Goal: Transaction & Acquisition: Purchase product/service

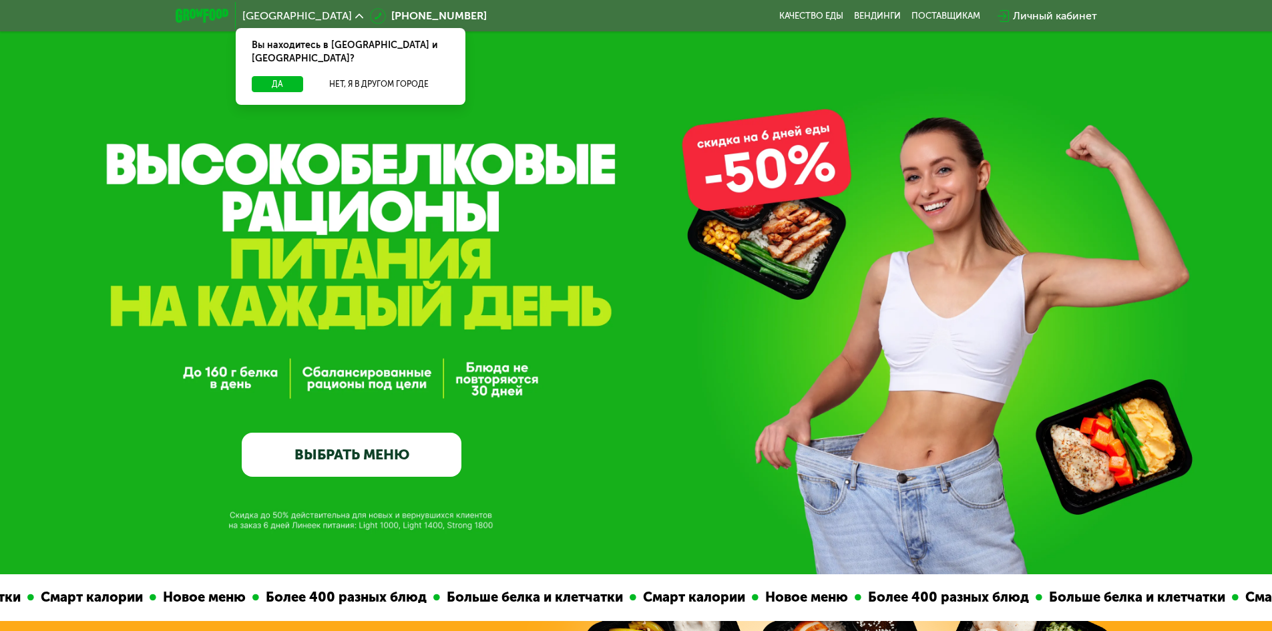
click at [429, 463] on link "ВЫБРАТЬ МЕНЮ" at bounding box center [352, 455] width 220 height 44
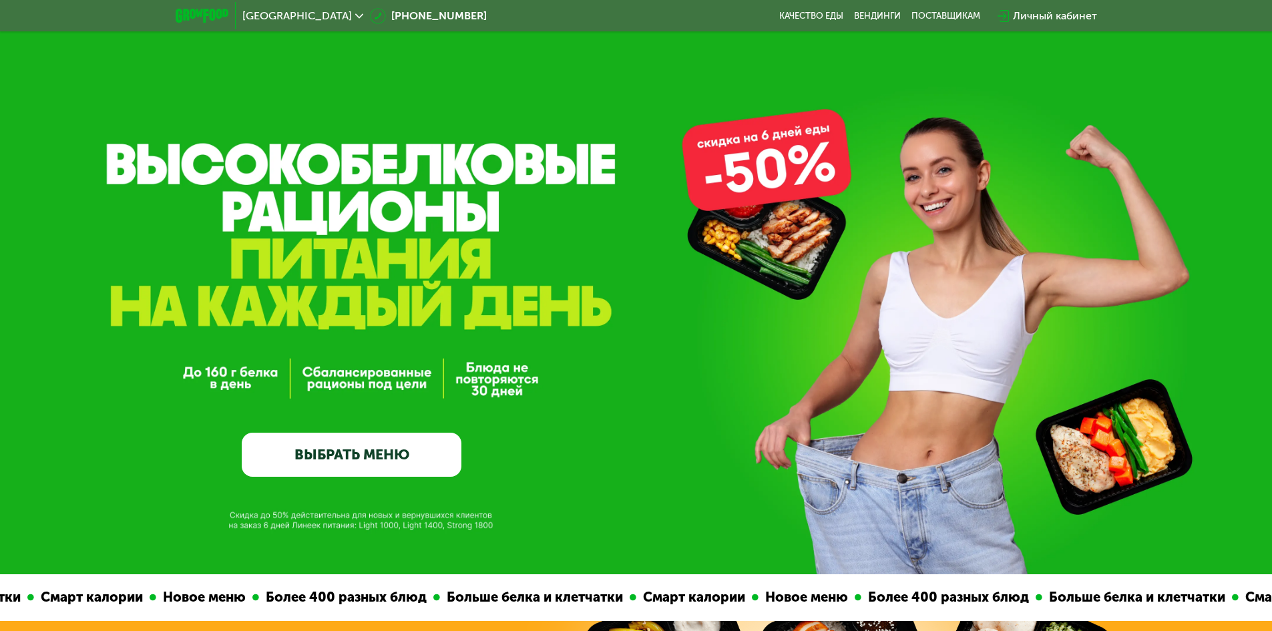
click at [319, 455] on link "ВЫБРАТЬ МЕНЮ" at bounding box center [352, 455] width 220 height 44
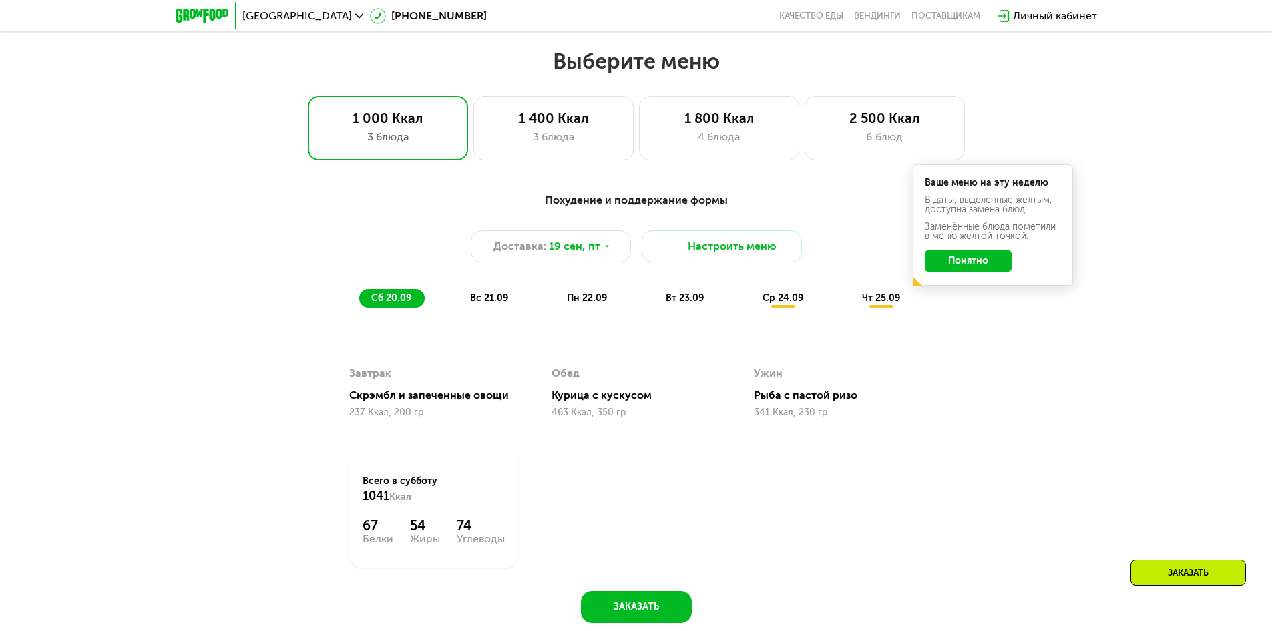
scroll to position [1107, 0]
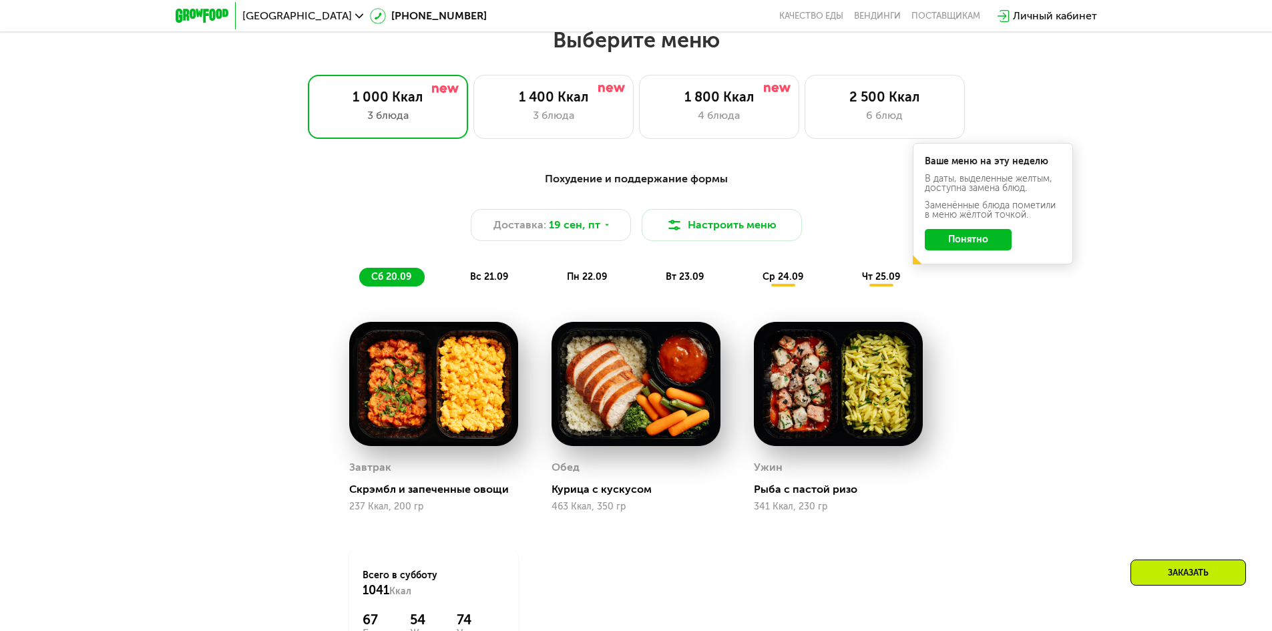
click at [983, 242] on button "Понятно" at bounding box center [967, 239] width 87 height 21
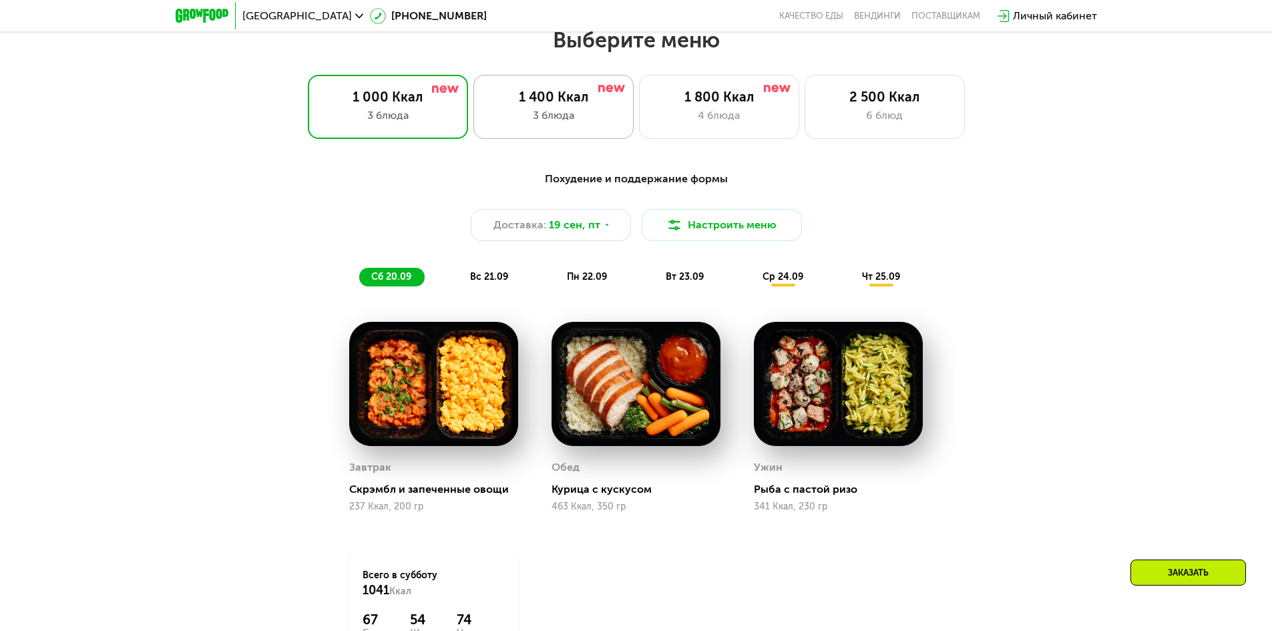
click at [507, 100] on div "1 400 Ккал" at bounding box center [553, 97] width 132 height 16
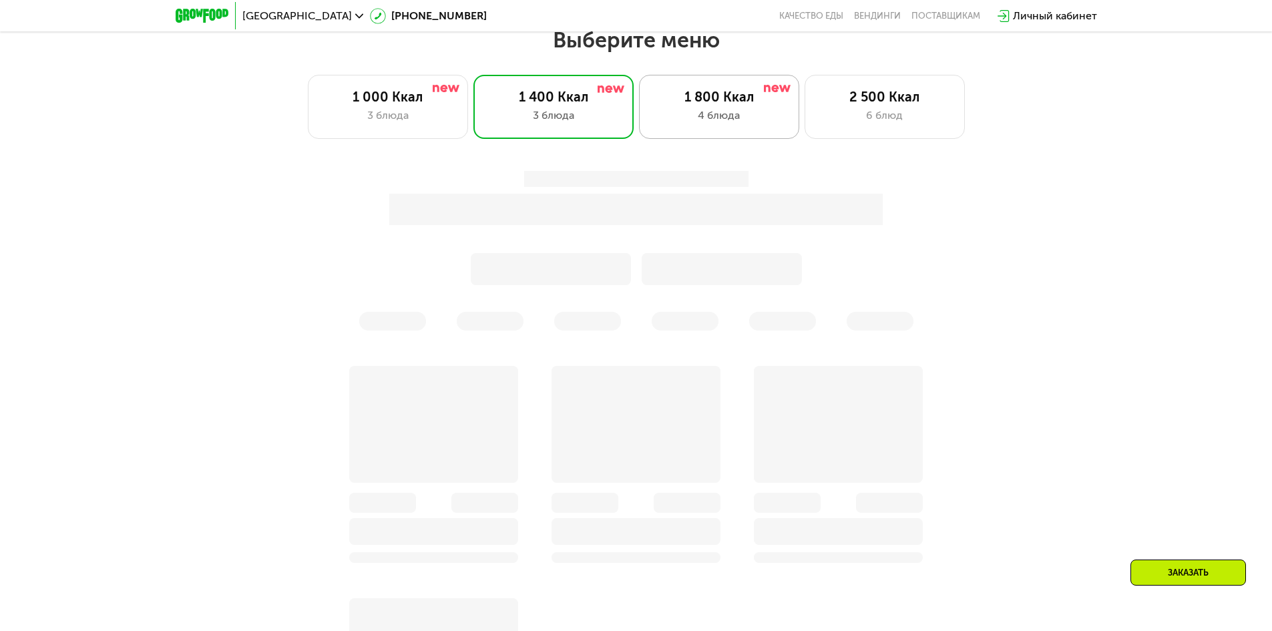
click at [734, 119] on div "4 блюда" at bounding box center [719, 115] width 132 height 16
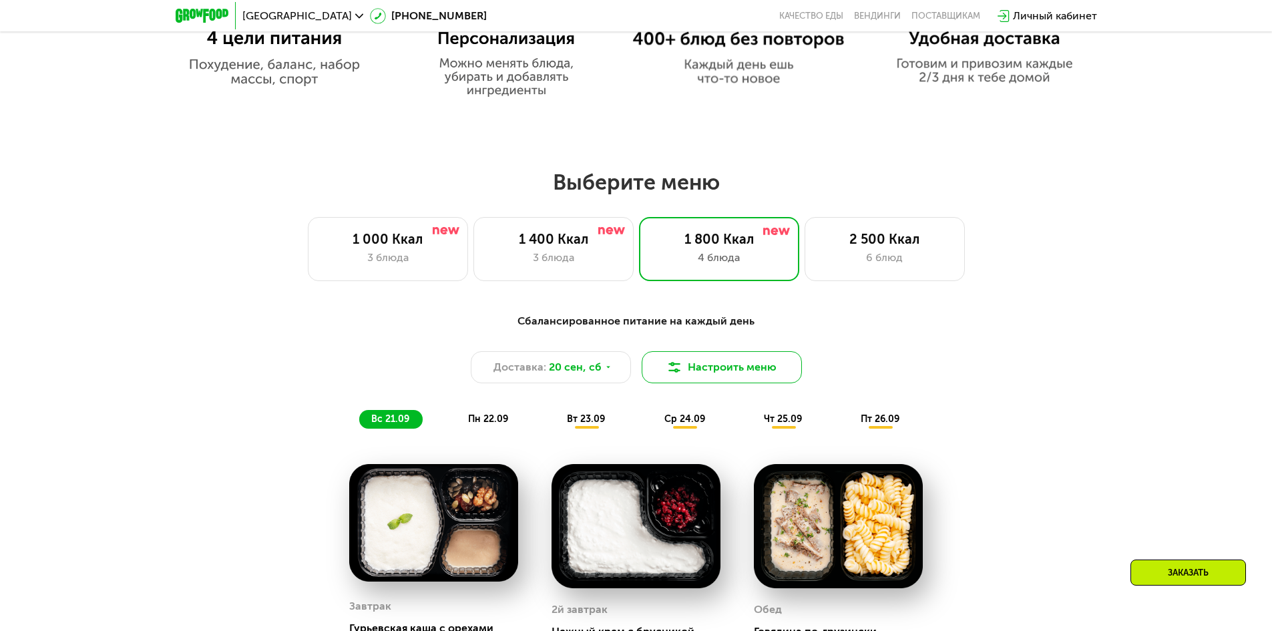
scroll to position [973, 0]
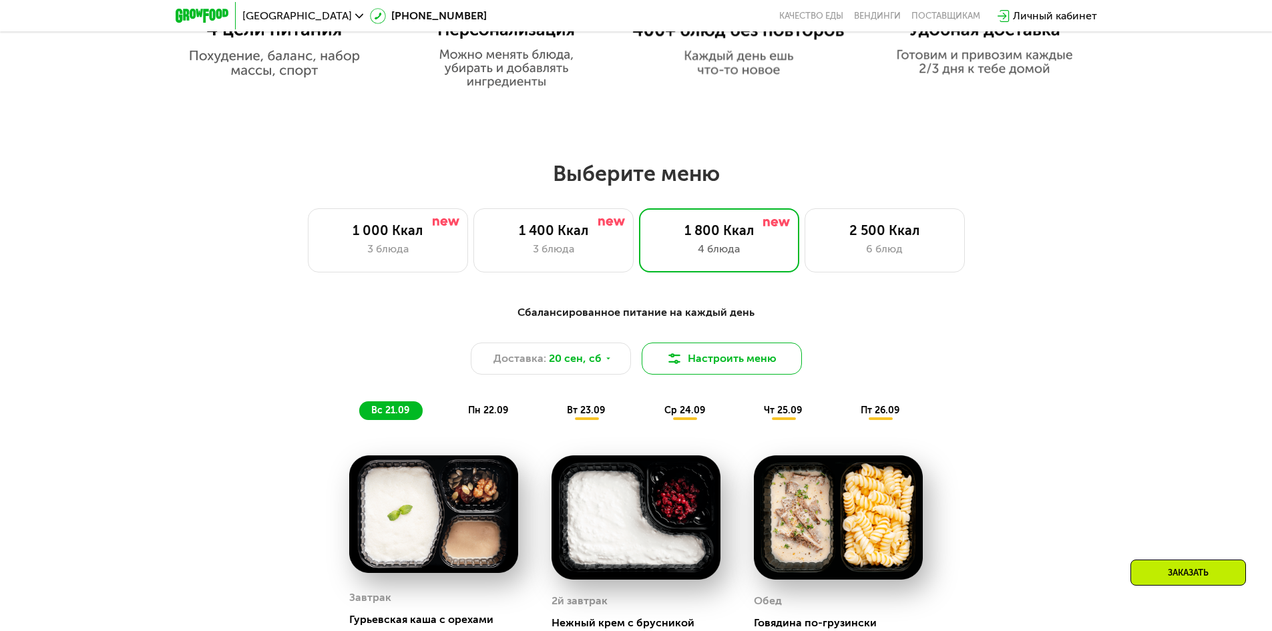
click at [728, 356] on button "Настроить меню" at bounding box center [721, 358] width 160 height 32
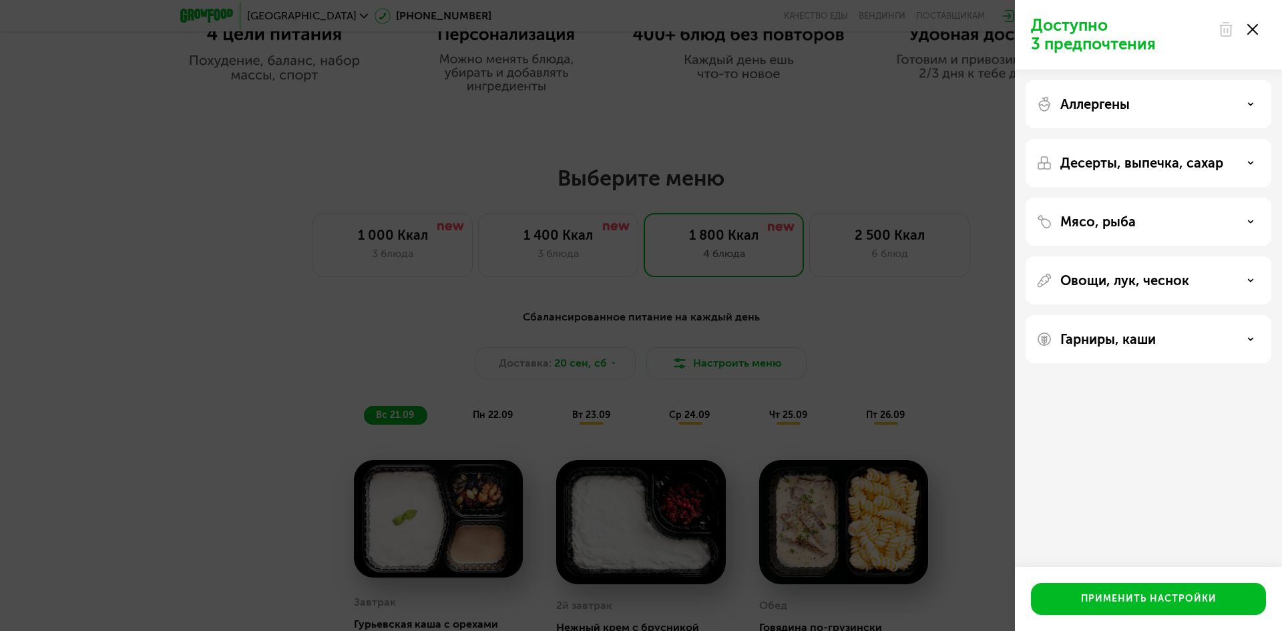
click at [1155, 99] on div "Аллергены" at bounding box center [1148, 104] width 224 height 16
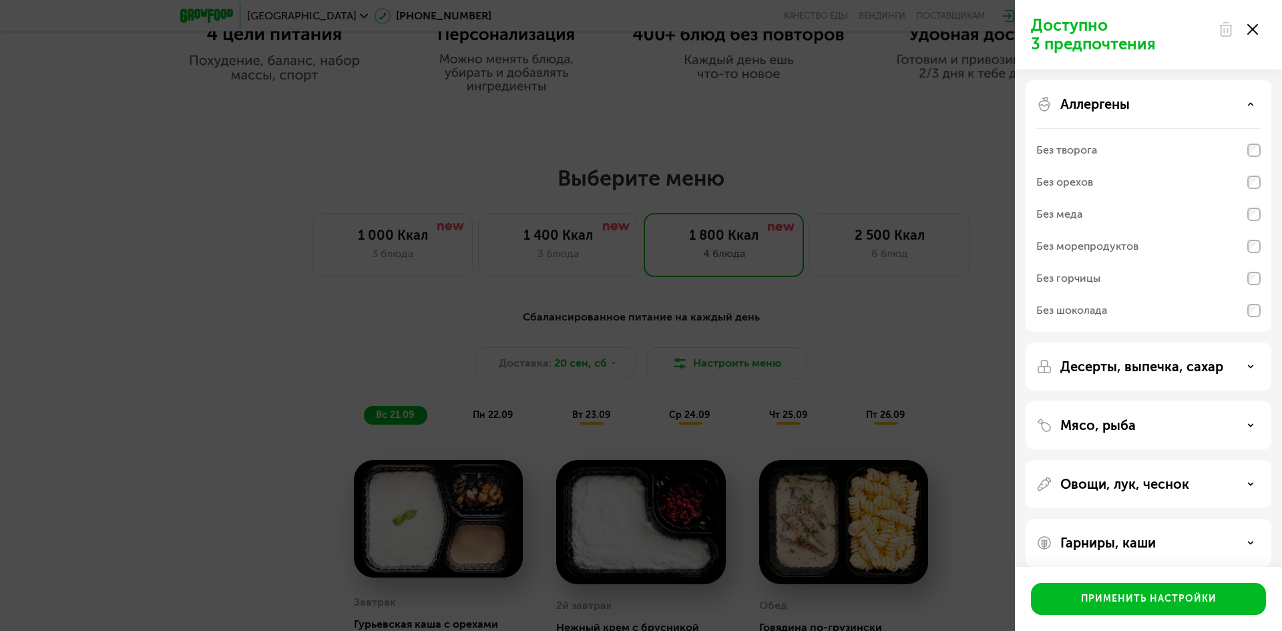
click at [1221, 104] on div "Аллергены" at bounding box center [1148, 104] width 224 height 16
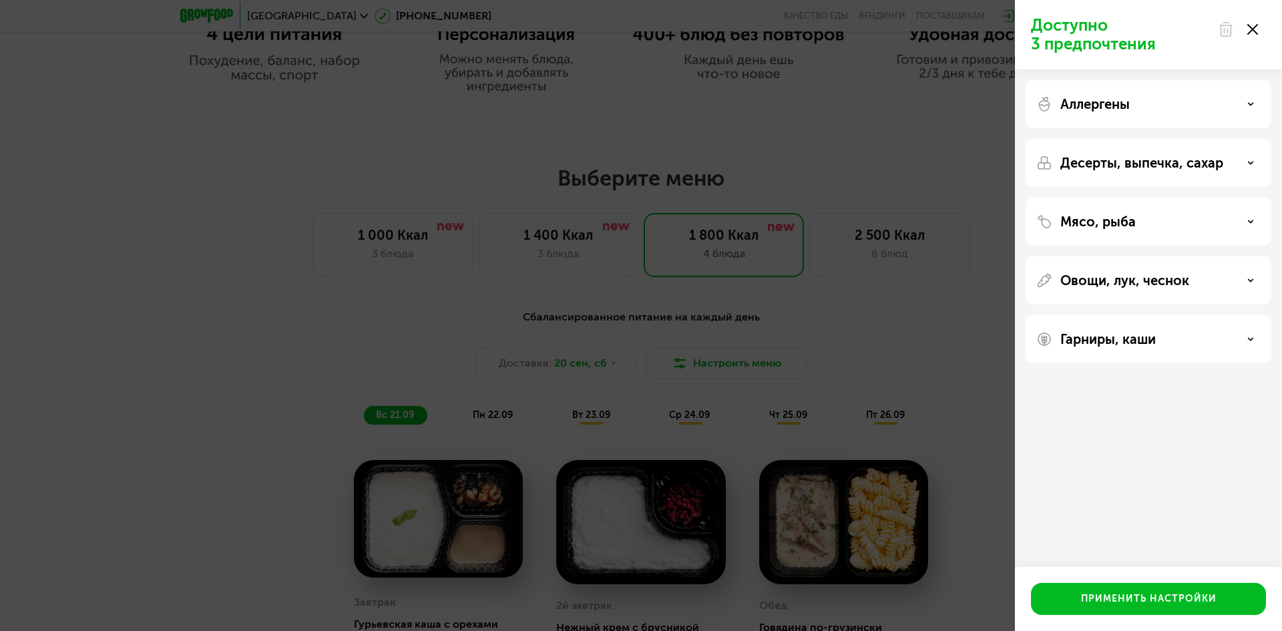
click at [1205, 154] on div "Десерты, выпечка, сахар" at bounding box center [1148, 163] width 246 height 48
click at [1210, 160] on p "Десерты, выпечка, сахар" at bounding box center [1141, 163] width 163 height 16
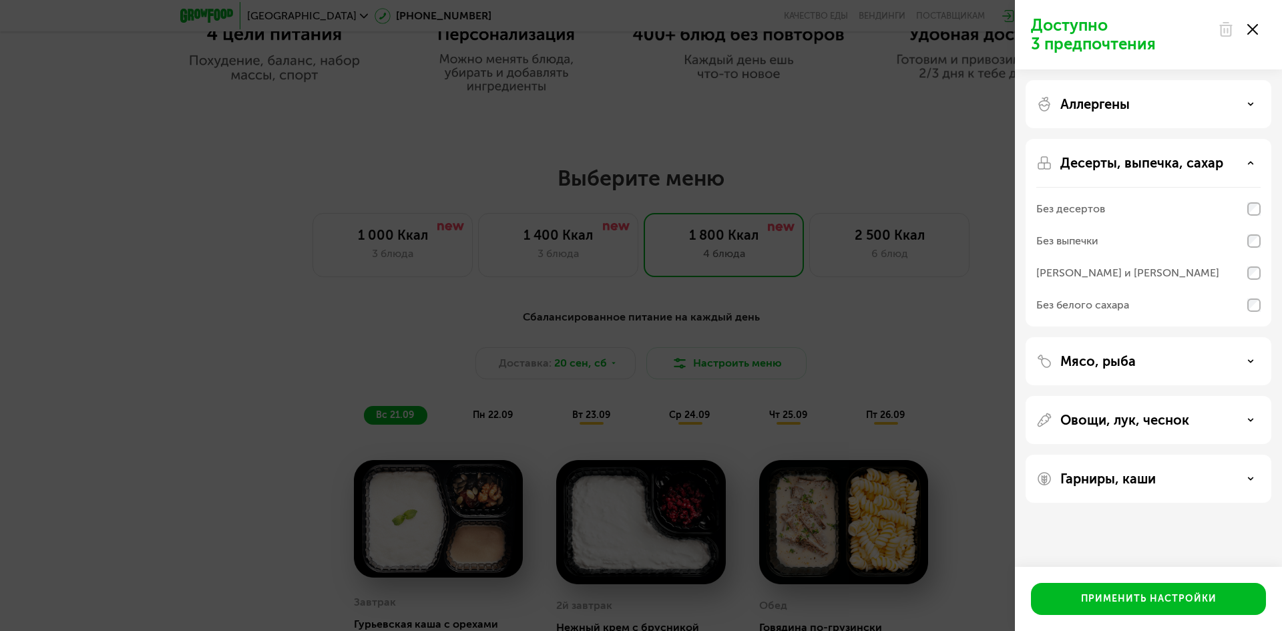
click at [1221, 162] on p "Десерты, выпечка, сахар" at bounding box center [1141, 163] width 163 height 16
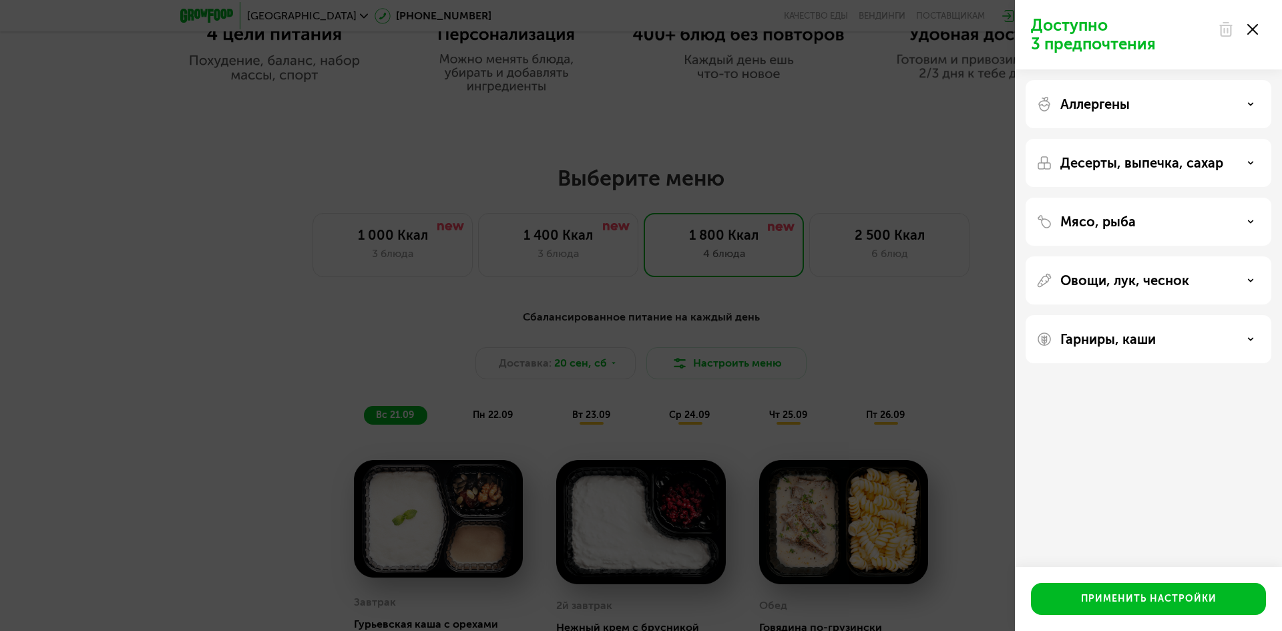
click at [1141, 280] on p "Овощи, лук, чеснок" at bounding box center [1124, 280] width 129 height 16
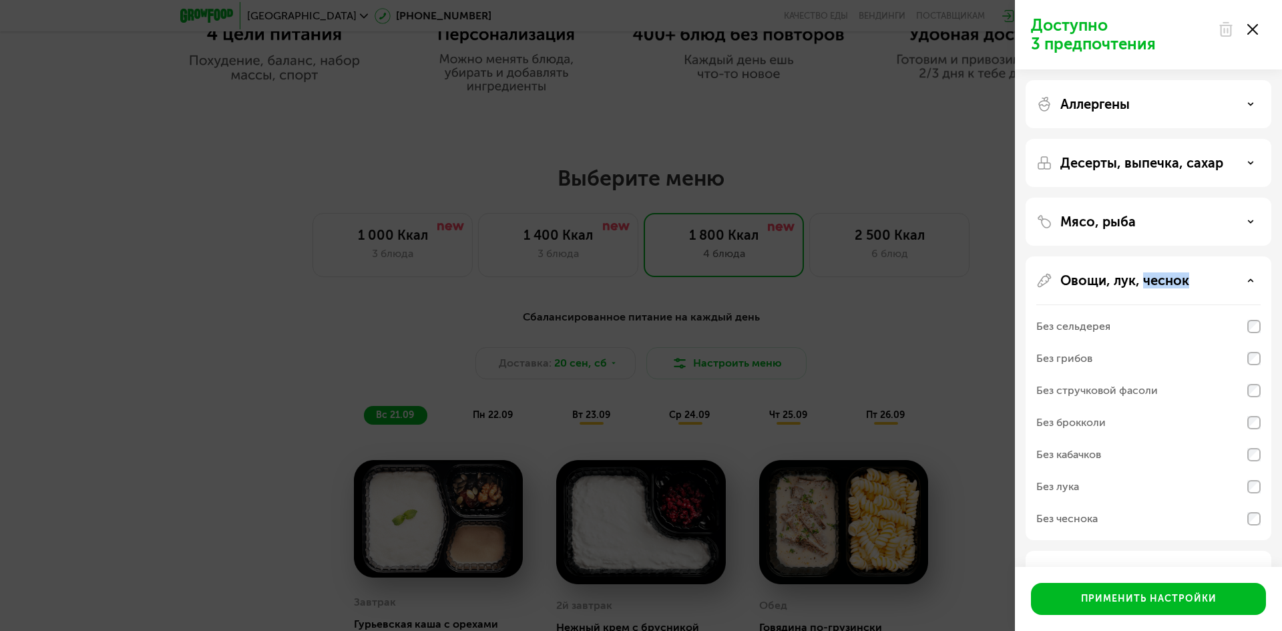
click at [1141, 280] on p "Овощи, лук, чеснок" at bounding box center [1124, 280] width 129 height 16
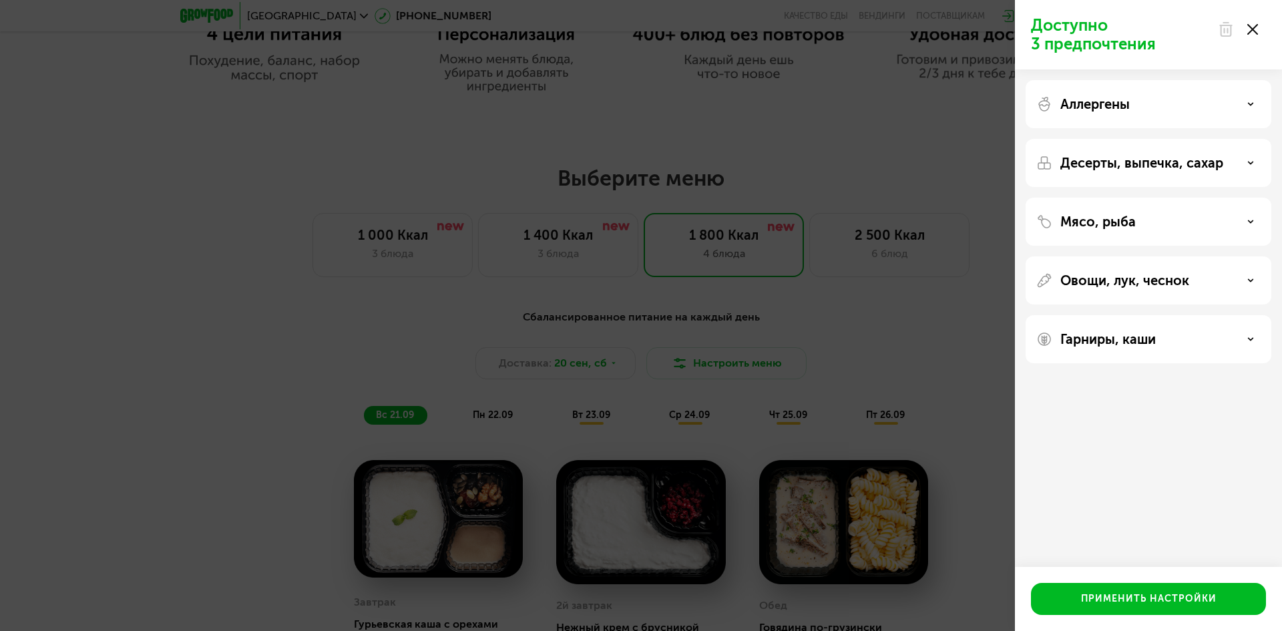
click at [1167, 214] on div "Мясо, рыба" at bounding box center [1148, 222] width 224 height 16
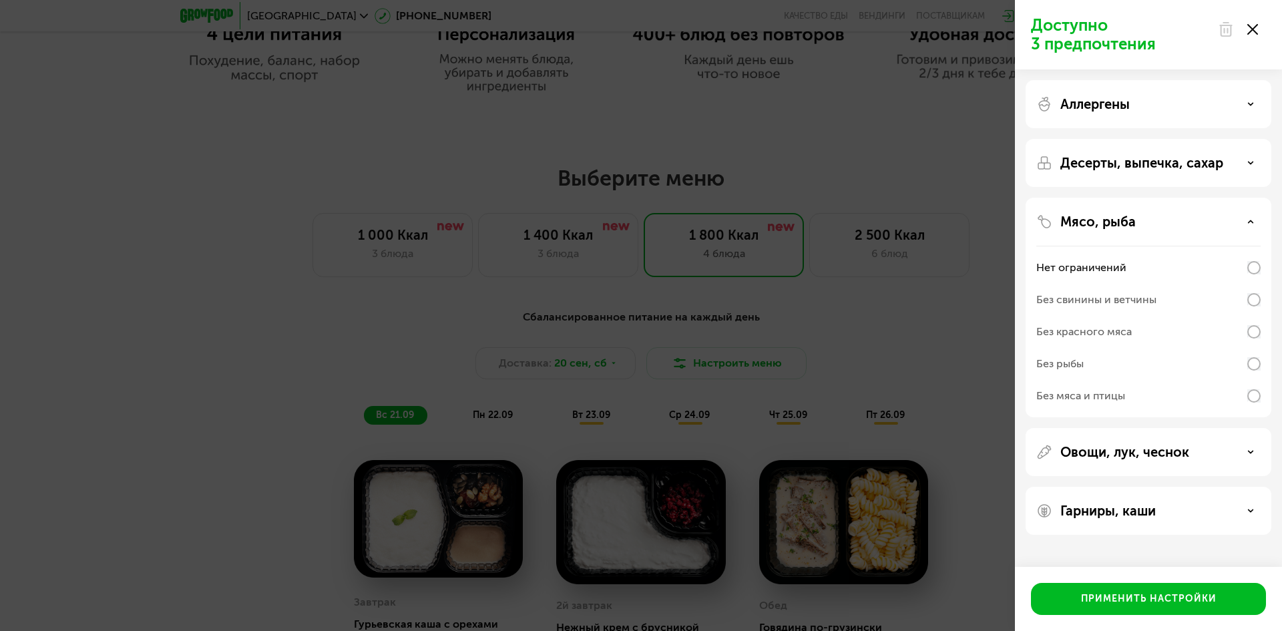
click at [1252, 38] on div at bounding box center [1237, 29] width 56 height 27
click at [1253, 29] on use at bounding box center [1252, 29] width 11 height 11
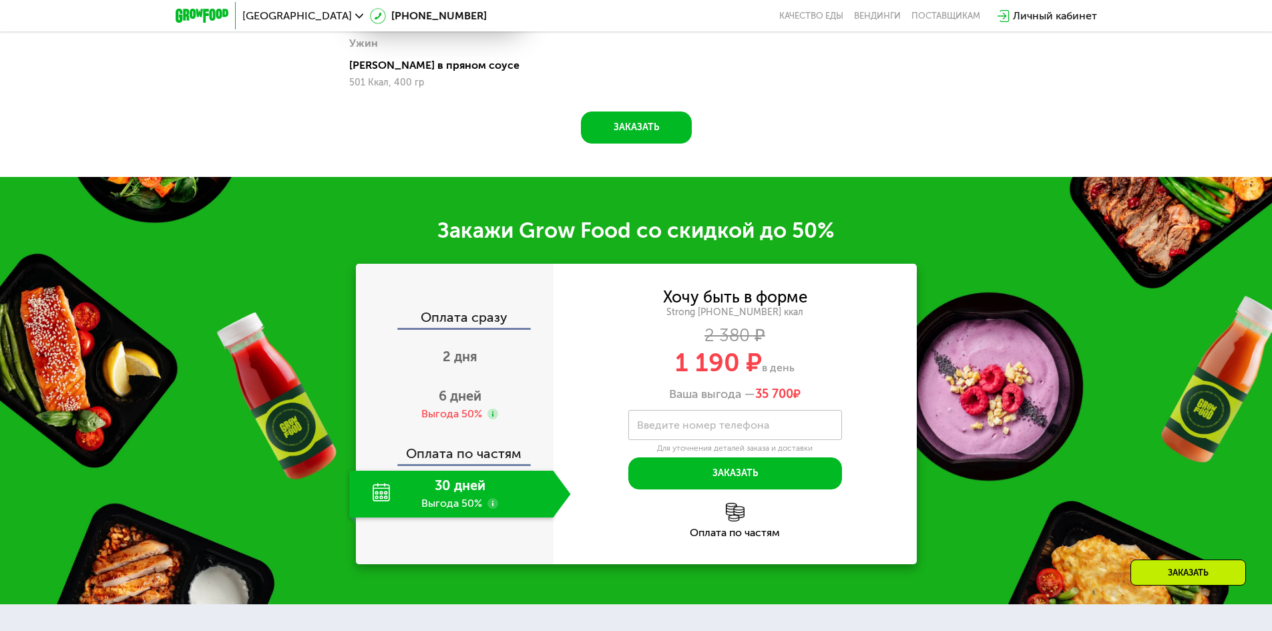
scroll to position [1841, 0]
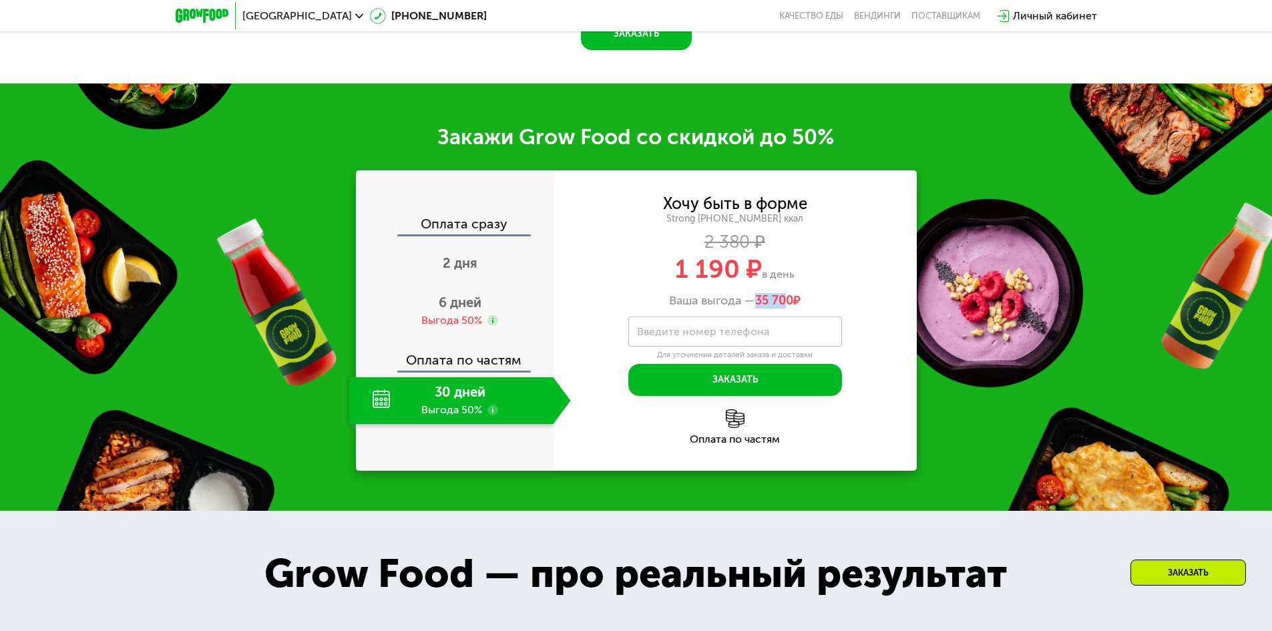
drag, startPoint x: 754, startPoint y: 307, endPoint x: 788, endPoint y: 306, distance: 34.1
click at [788, 306] on div "Ваша выгода — 35 700 ₽" at bounding box center [734, 301] width 363 height 15
click at [800, 305] on span "35 700 ₽" at bounding box center [777, 301] width 45 height 15
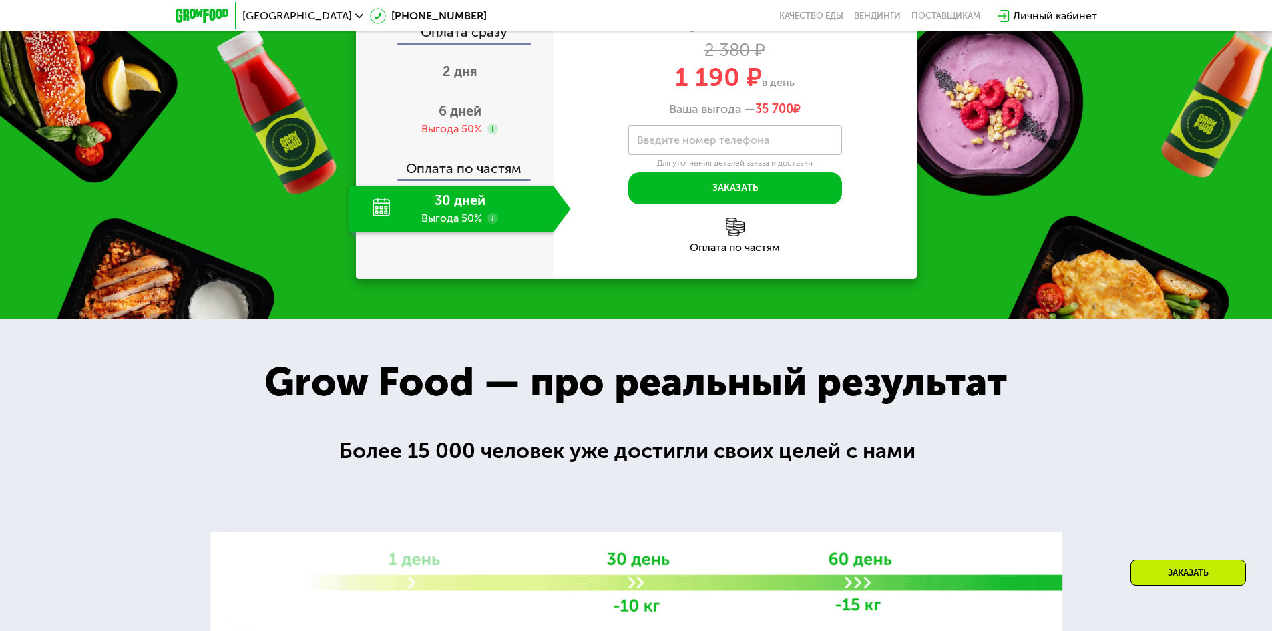
scroll to position [1908, 0]
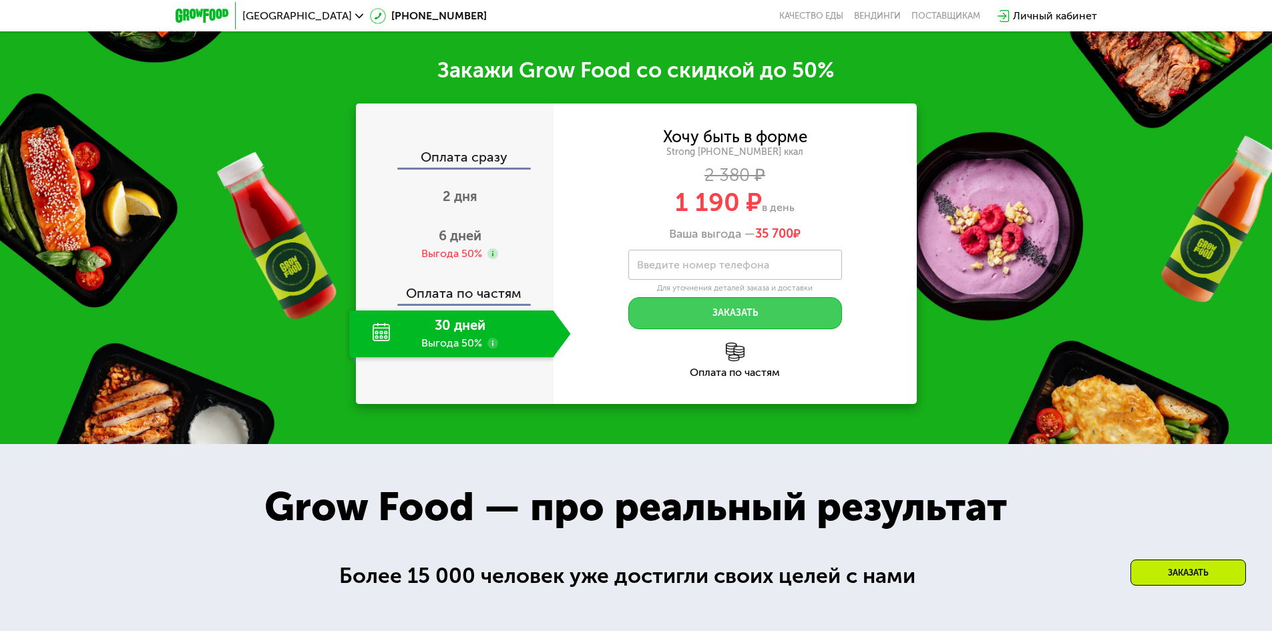
click at [761, 307] on button "Заказать" at bounding box center [735, 313] width 214 height 32
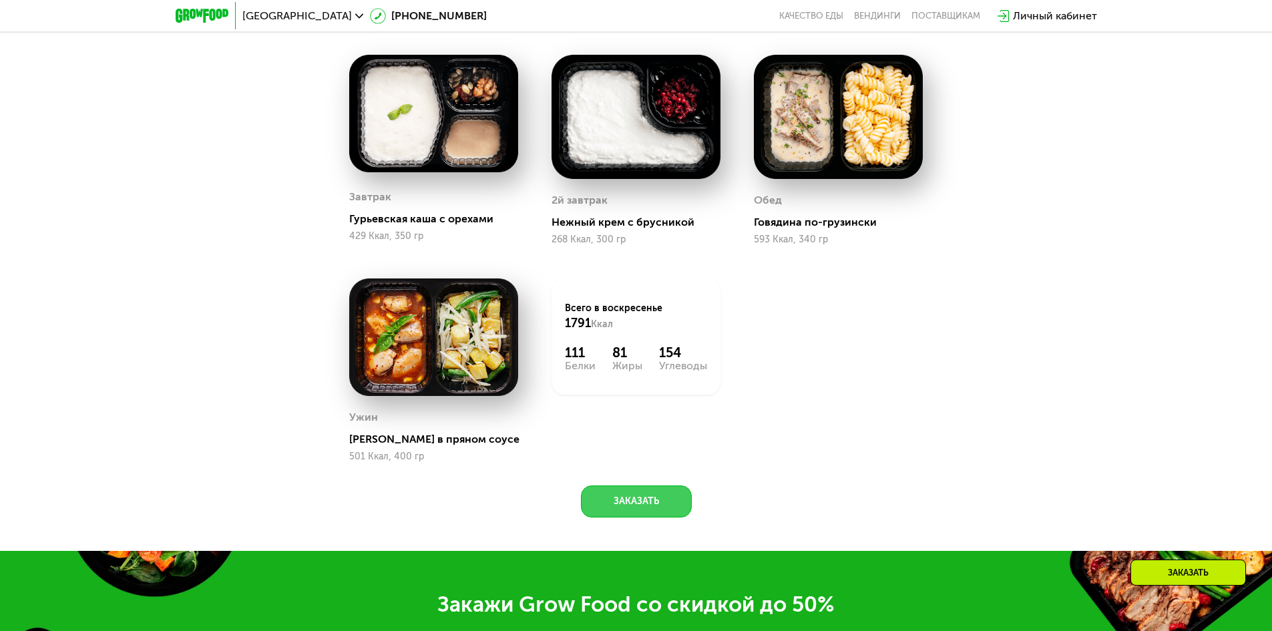
click at [649, 507] on button "Заказать" at bounding box center [636, 501] width 111 height 32
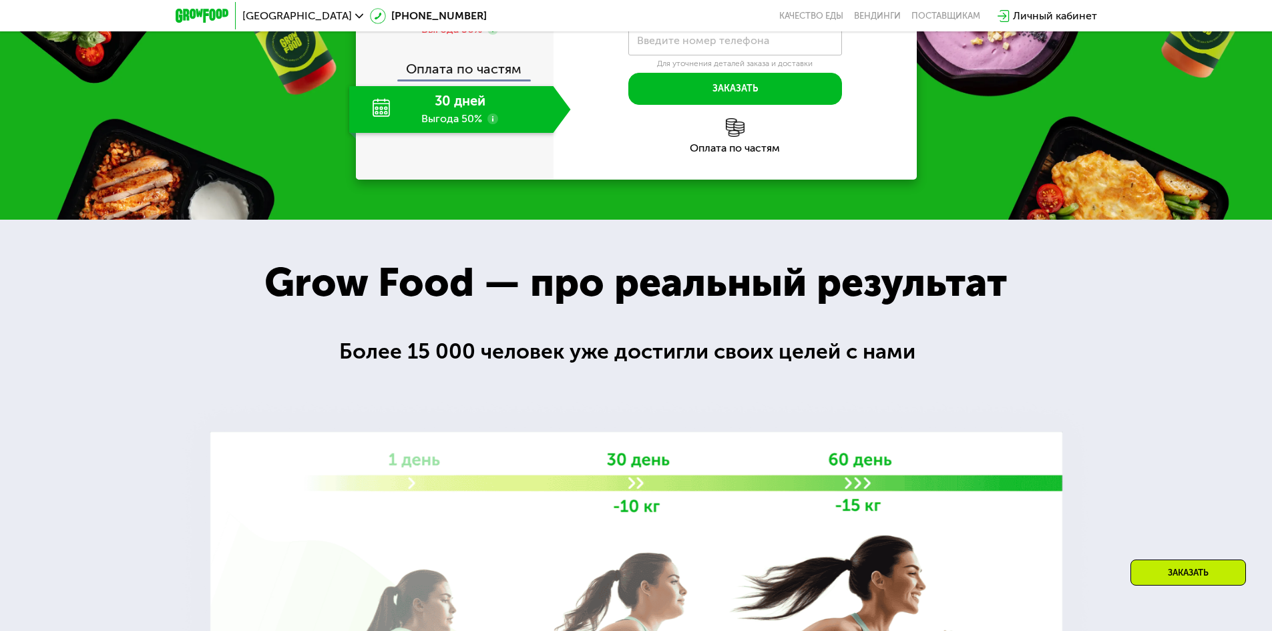
scroll to position [1894, 0]
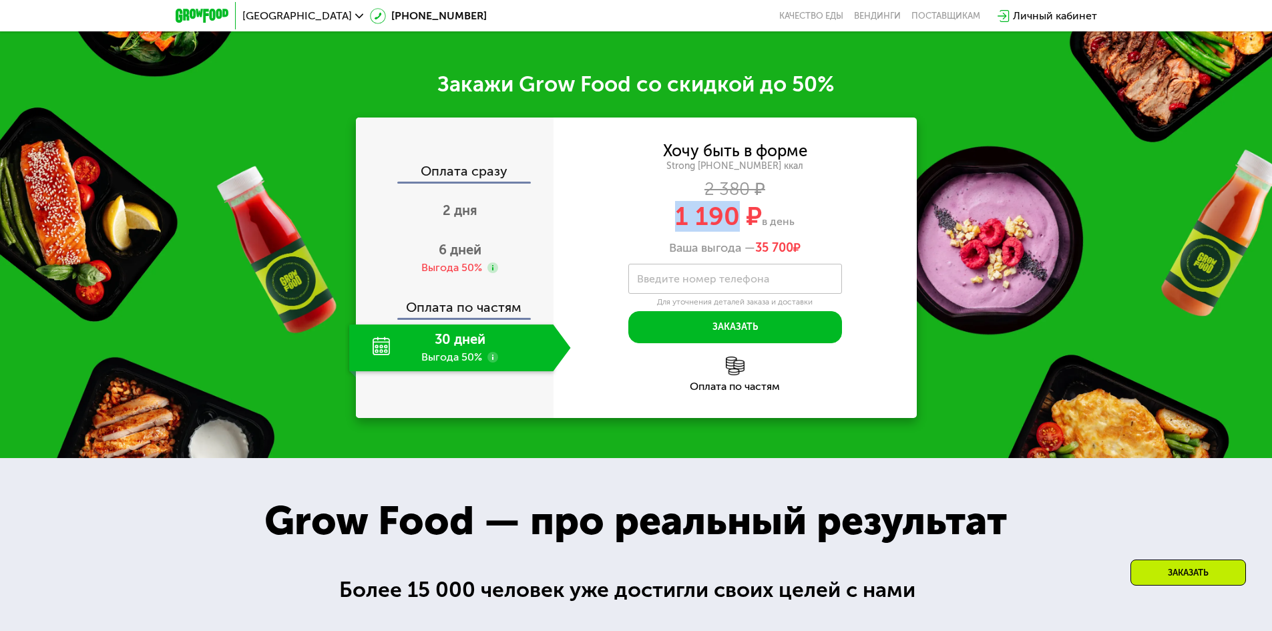
drag, startPoint x: 667, startPoint y: 219, endPoint x: 738, endPoint y: 214, distance: 70.9
click at [738, 214] on div "1 190 ₽ в день" at bounding box center [734, 216] width 363 height 25
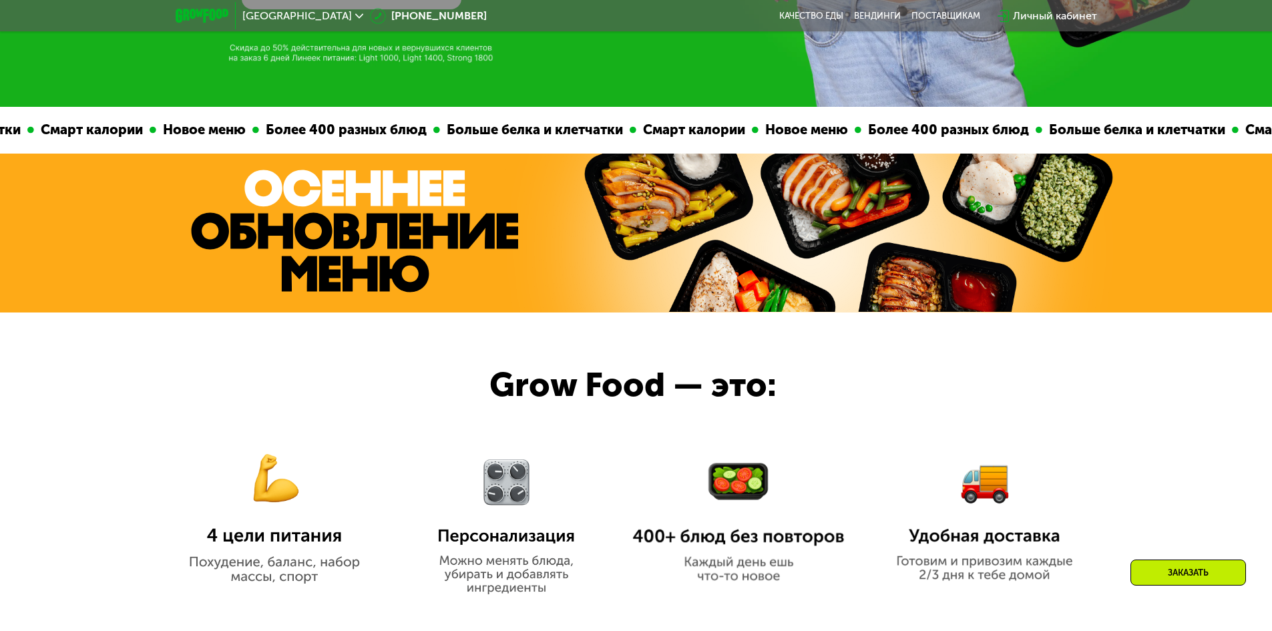
scroll to position [734, 0]
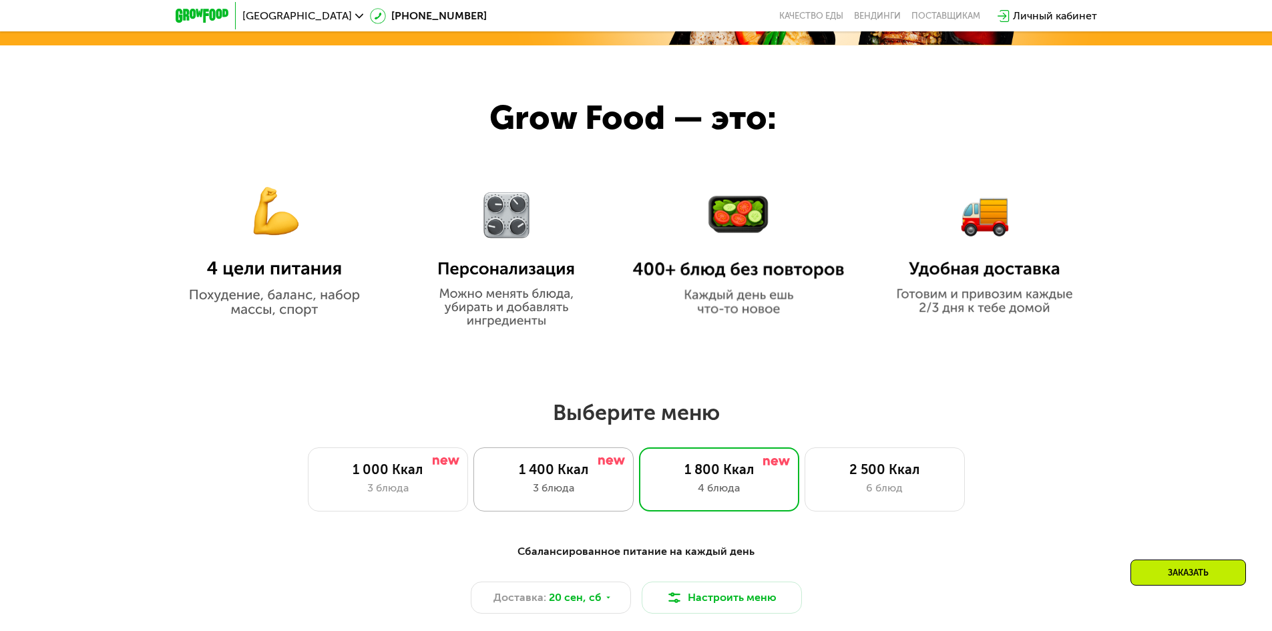
click at [606, 465] on img at bounding box center [611, 460] width 27 height 7
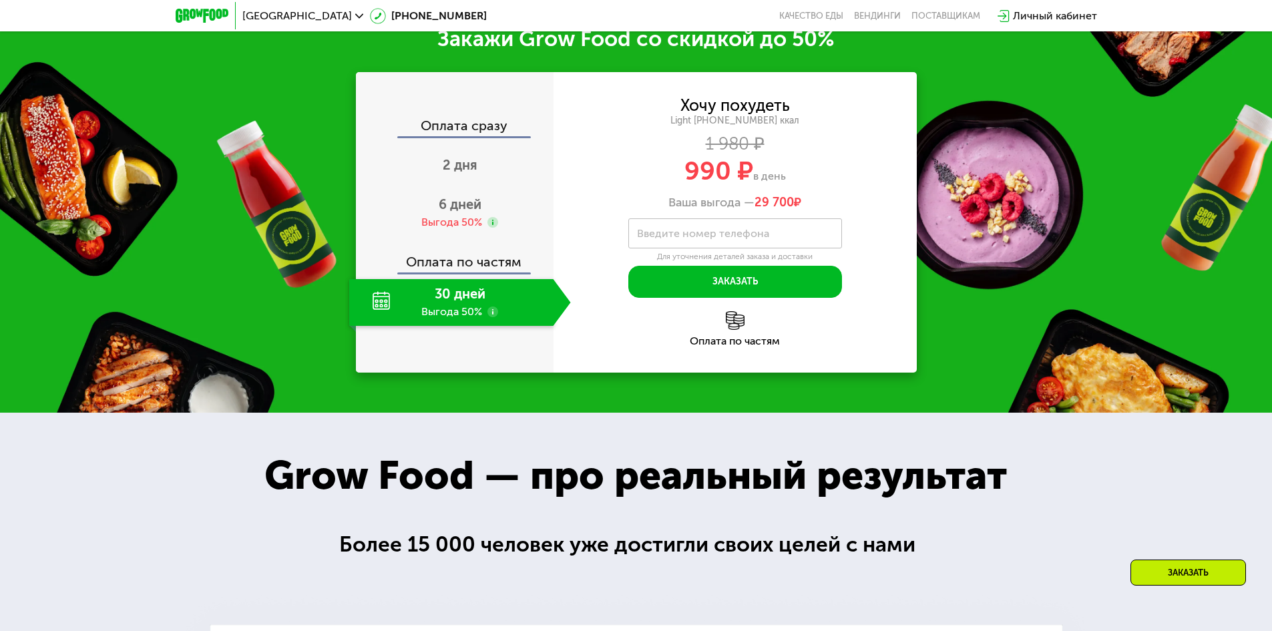
scroll to position [1869, 0]
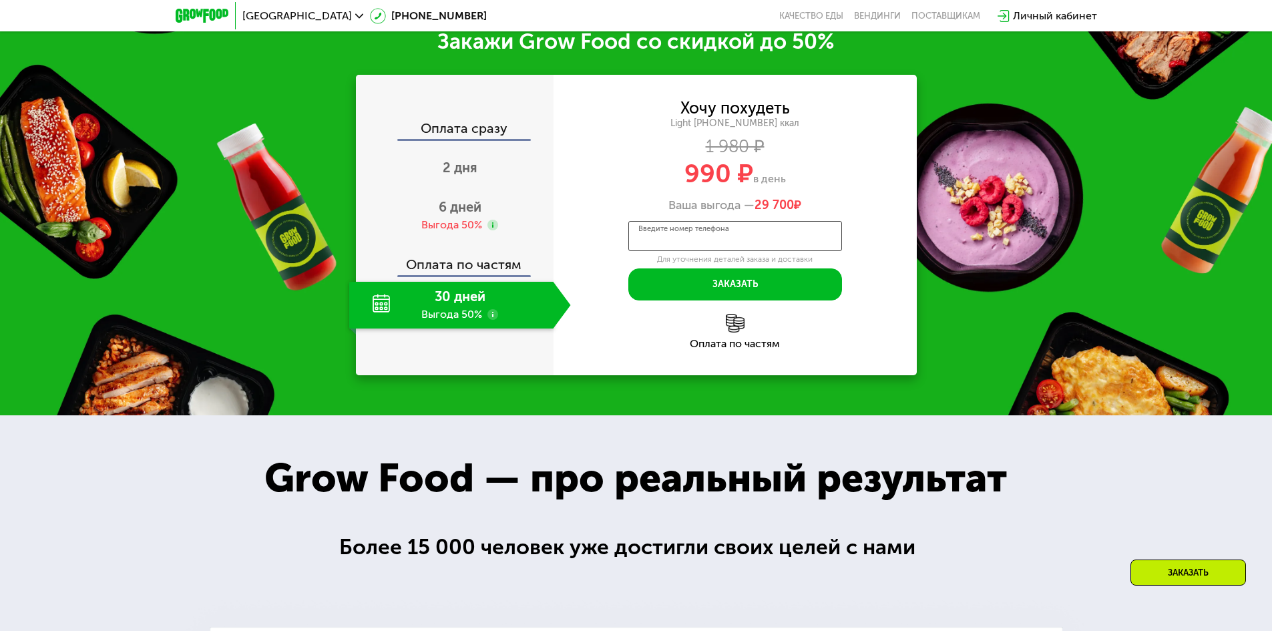
click at [772, 242] on input "Введите номер телефона" at bounding box center [735, 236] width 214 height 30
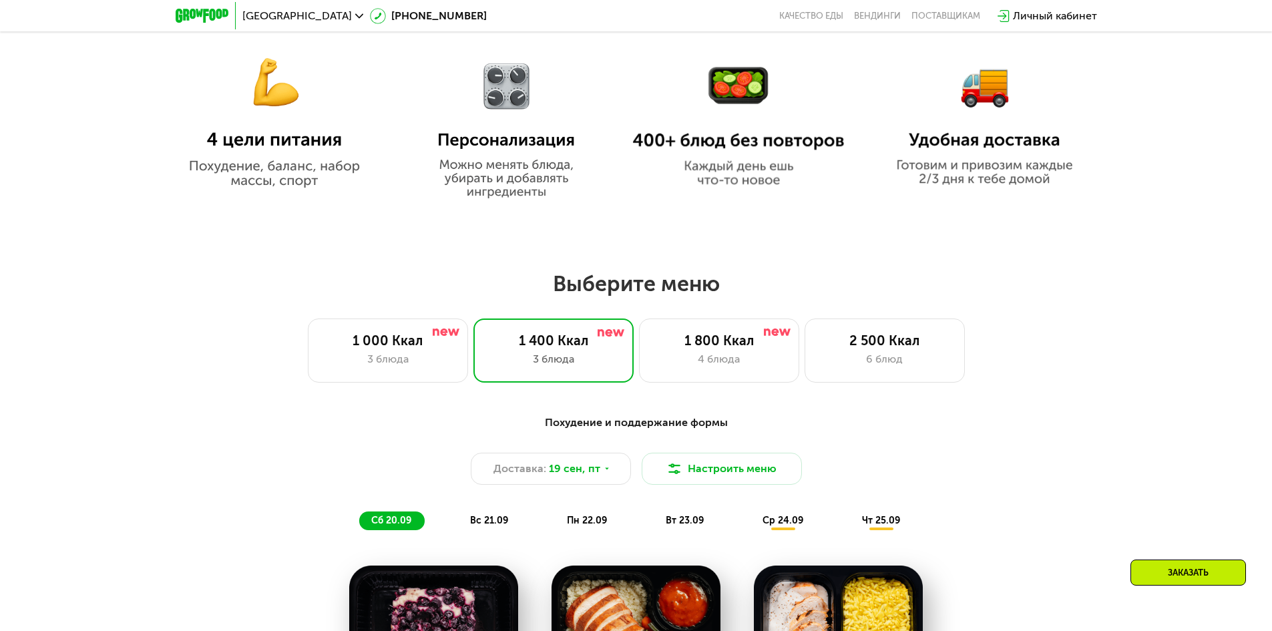
scroll to position [868, 0]
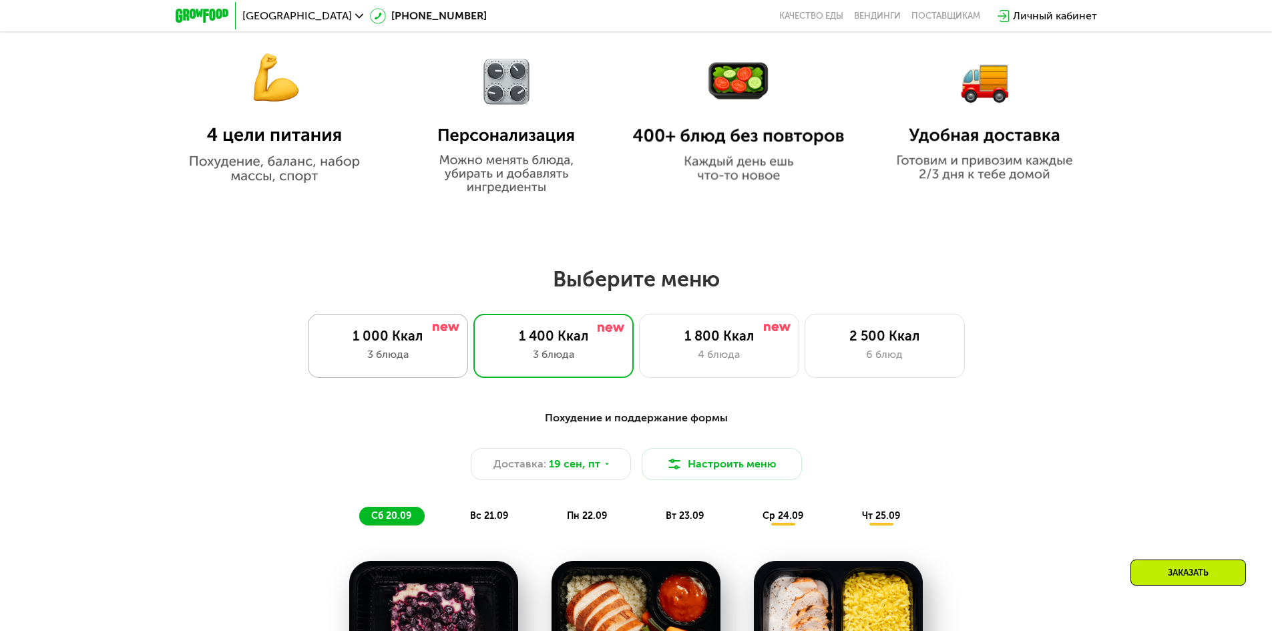
click at [453, 361] on div "3 блюда" at bounding box center [388, 354] width 132 height 16
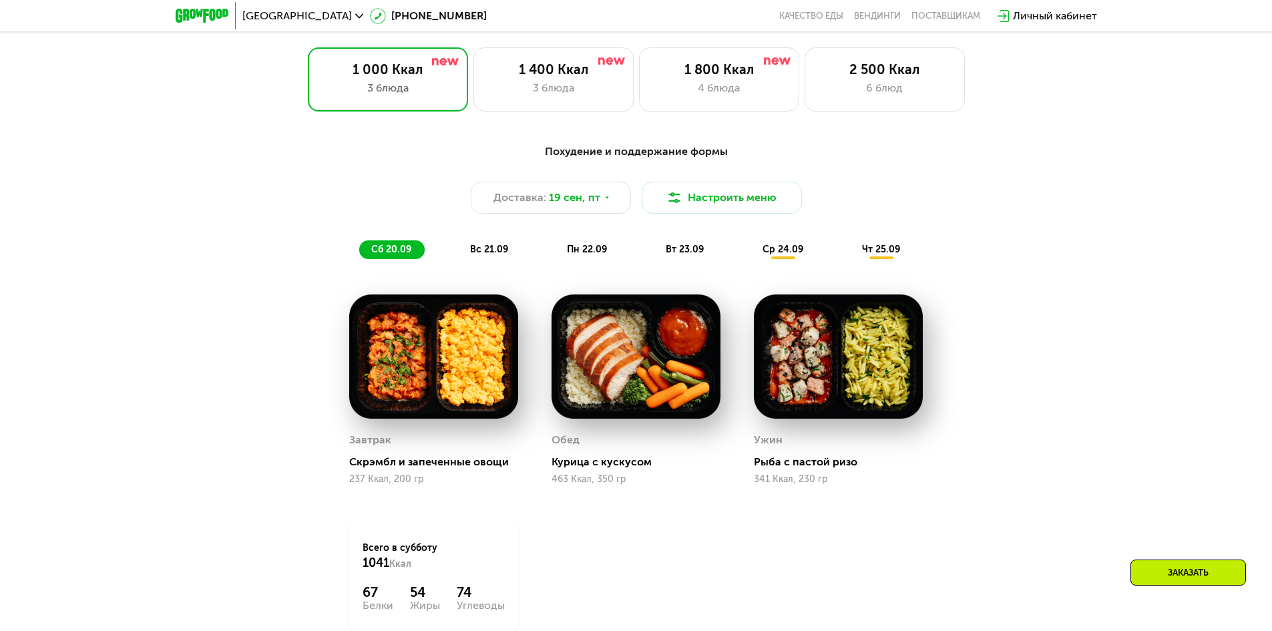
scroll to position [1135, 0]
click at [533, 81] on div "1 400 Ккал 3 блюда" at bounding box center [553, 79] width 160 height 64
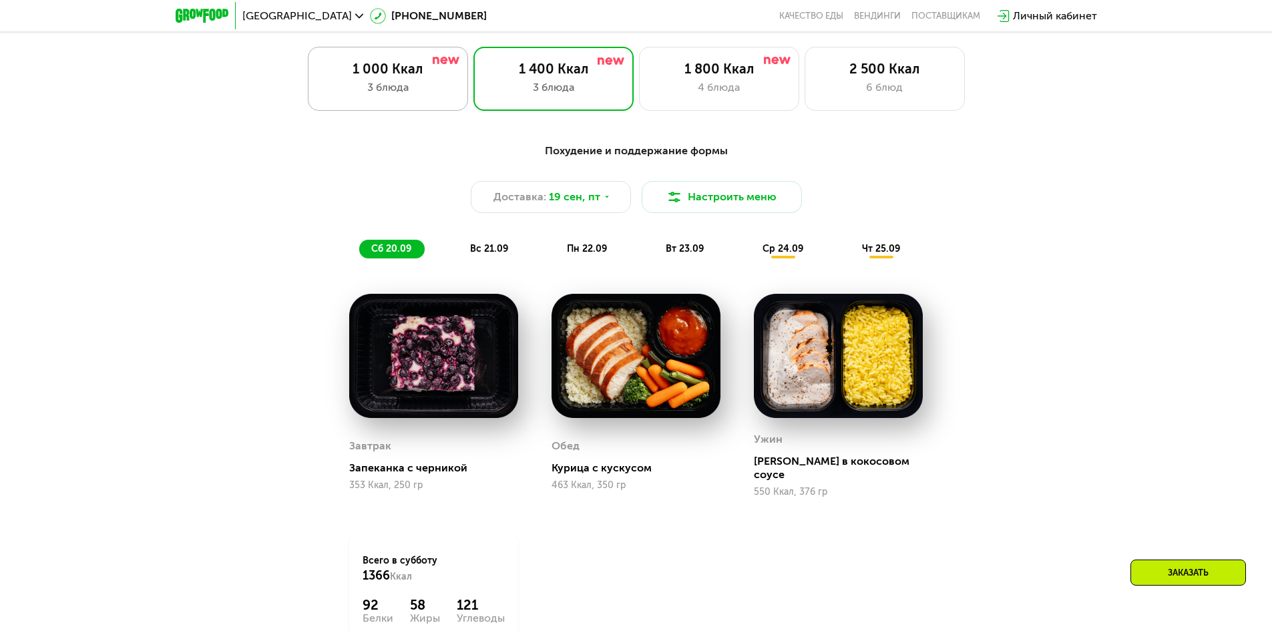
click at [400, 86] on div "3 блюда" at bounding box center [388, 87] width 132 height 16
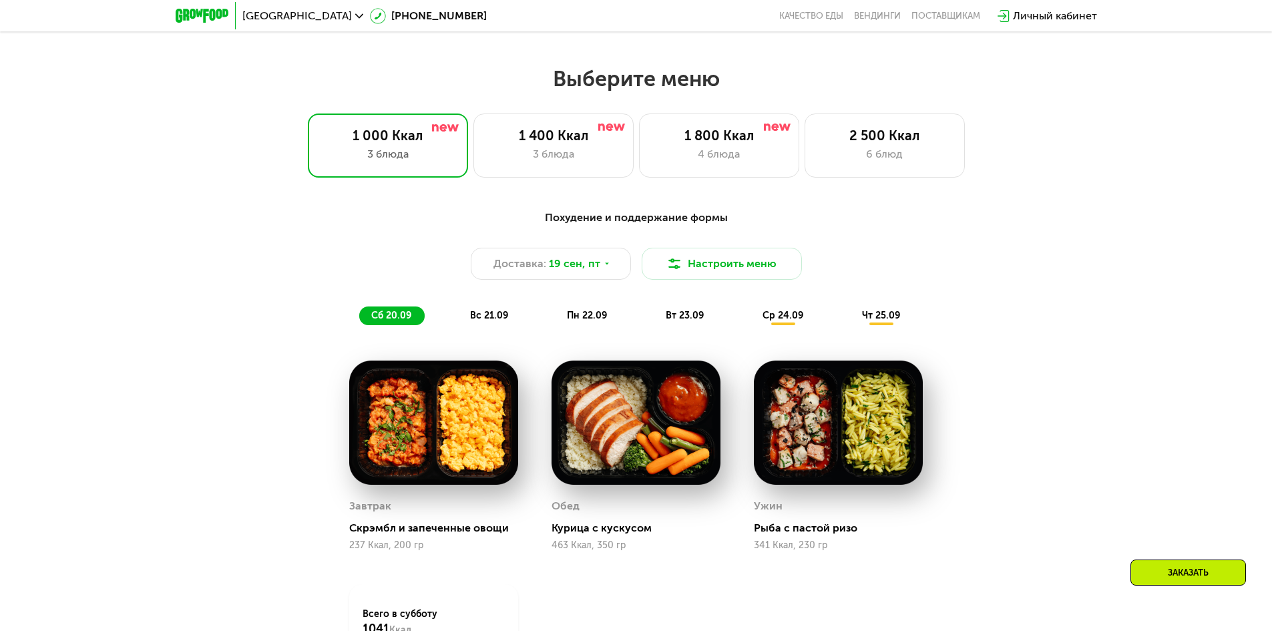
scroll to position [1001, 0]
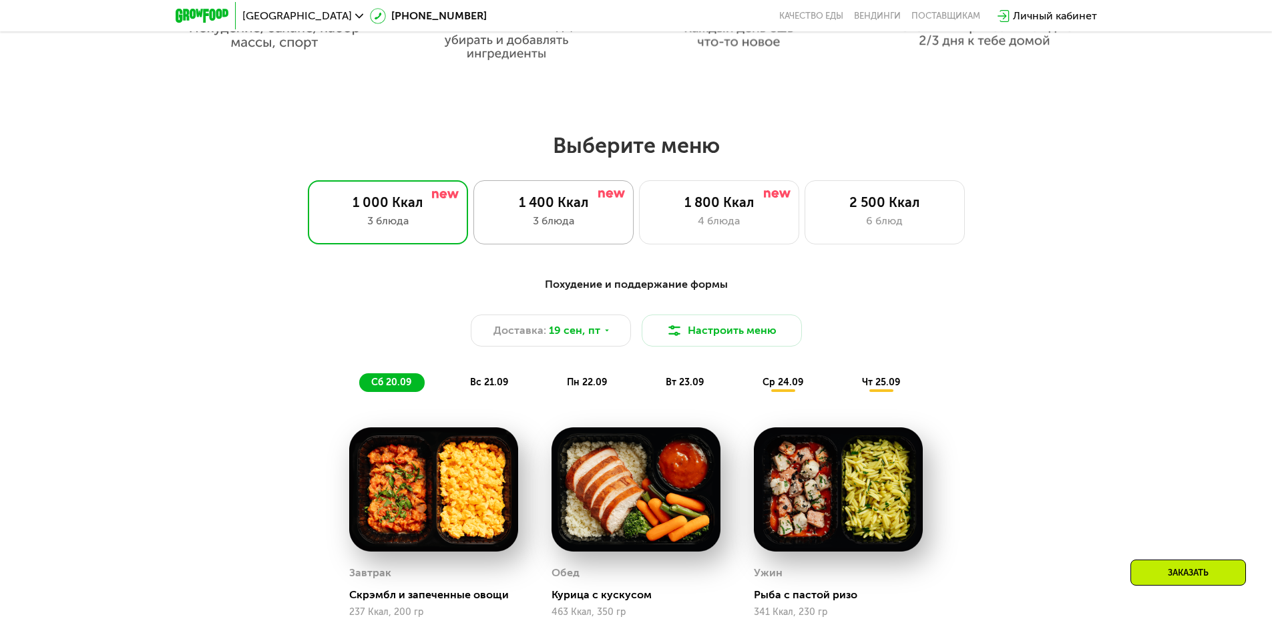
click at [566, 205] on div "1 400 Ккал" at bounding box center [553, 202] width 132 height 16
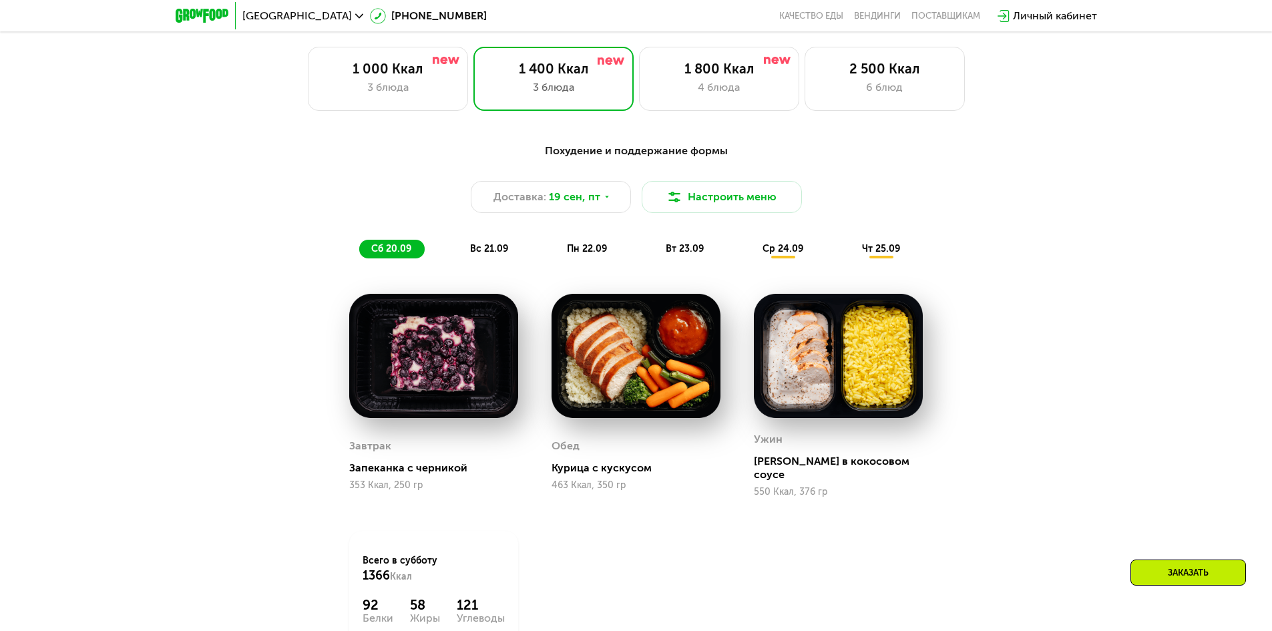
click at [1084, 296] on div "Похудение и поддержание формы Доставка: 19 сен, пт Настроить меню сб 20.09 вс 2…" at bounding box center [636, 429] width 1272 height 611
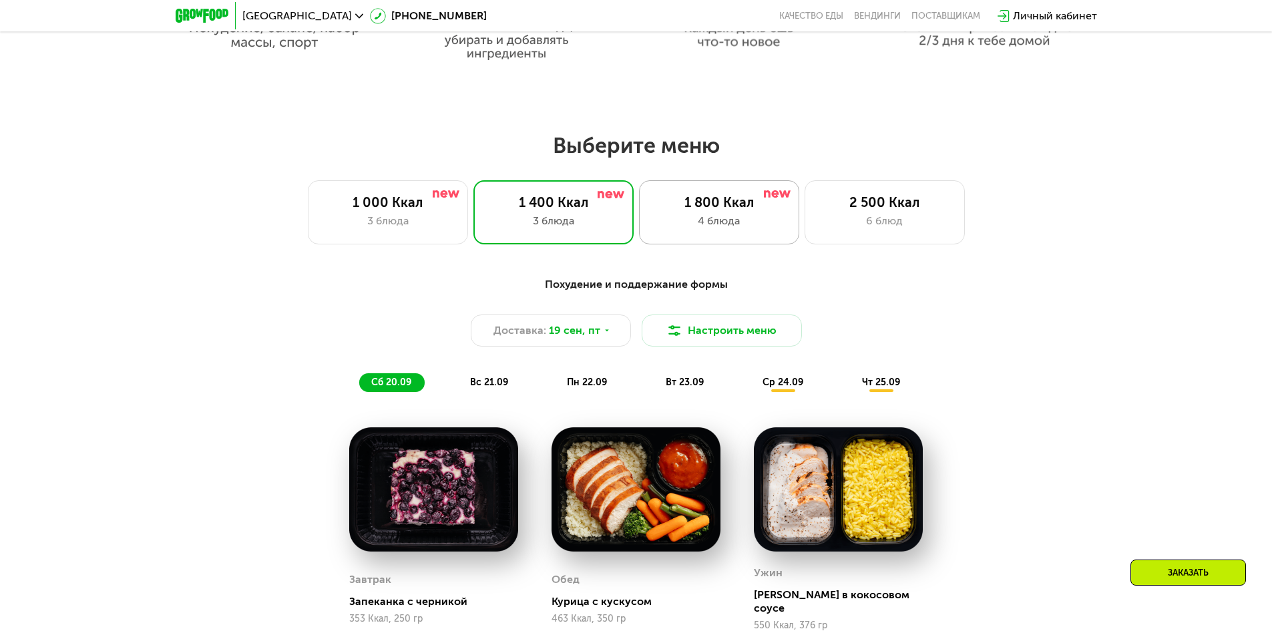
click at [703, 228] on div "4 блюда" at bounding box center [719, 221] width 132 height 16
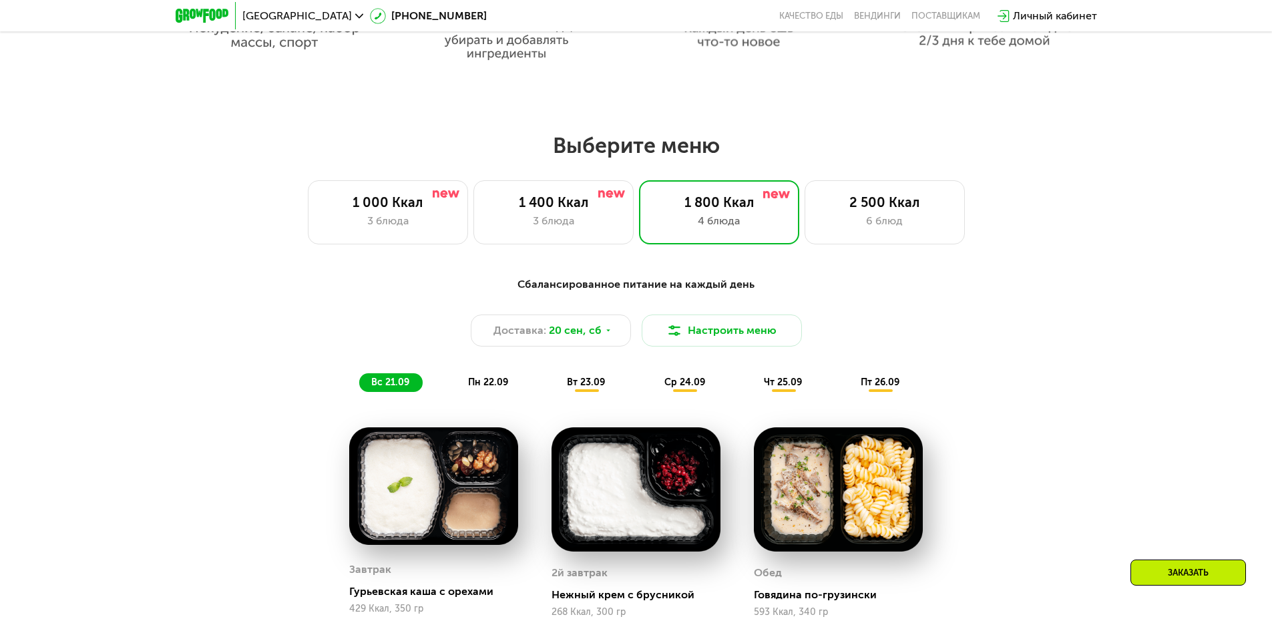
click at [607, 382] on div "вт 23.09" at bounding box center [586, 382] width 63 height 19
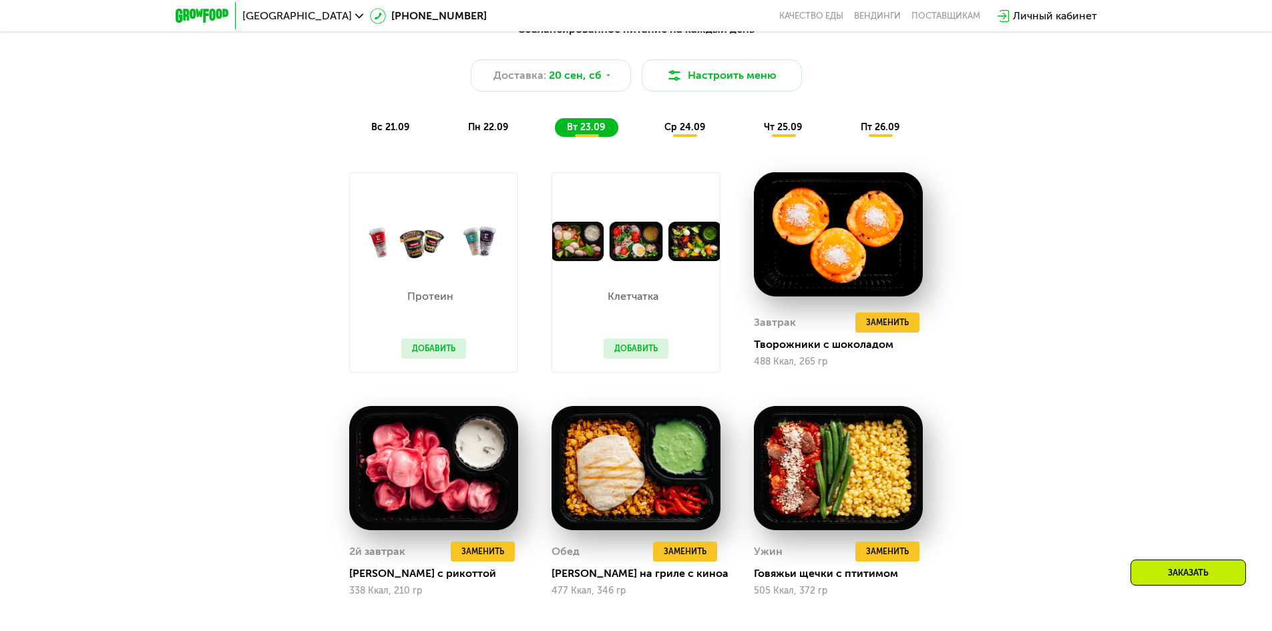
scroll to position [1402, 0]
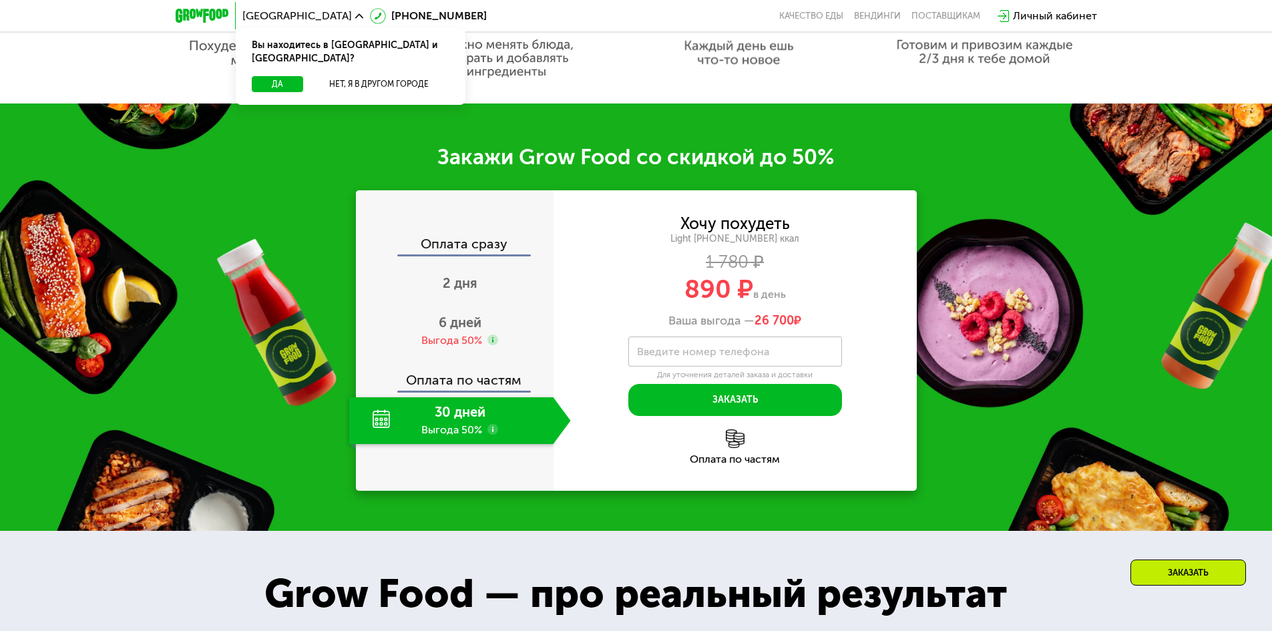
scroll to position [801, 0]
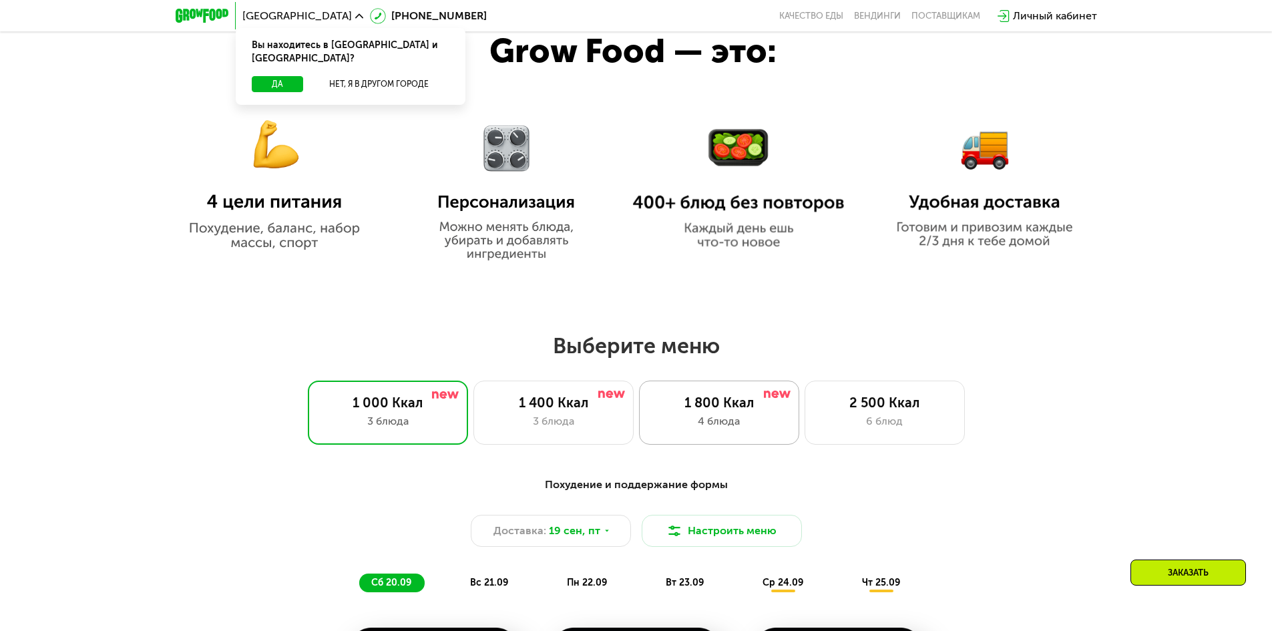
click at [685, 417] on div "4 блюда" at bounding box center [719, 421] width 132 height 16
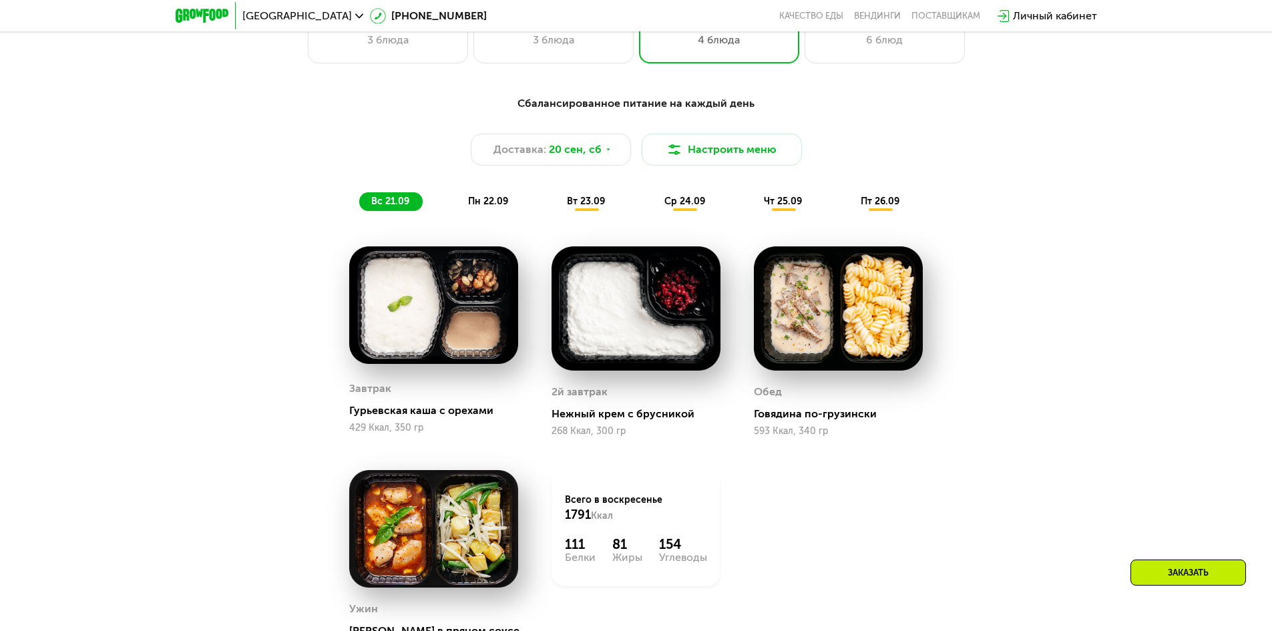
scroll to position [1268, 0]
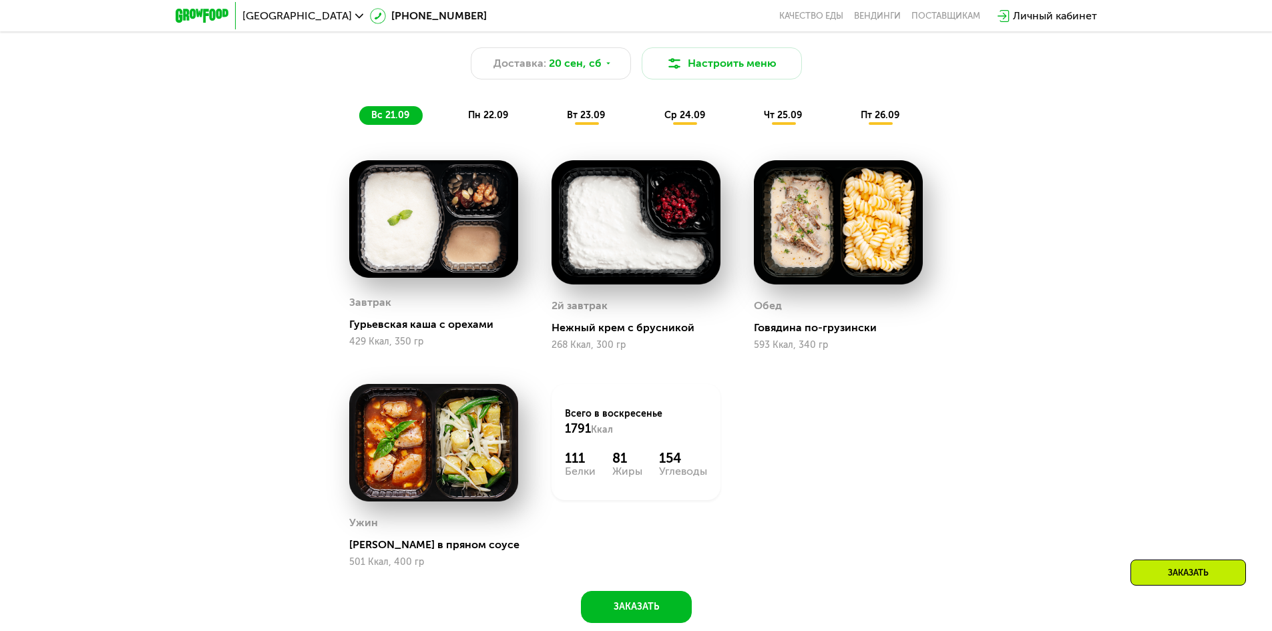
click at [685, 116] on span "ср 24.09" at bounding box center [684, 114] width 41 height 11
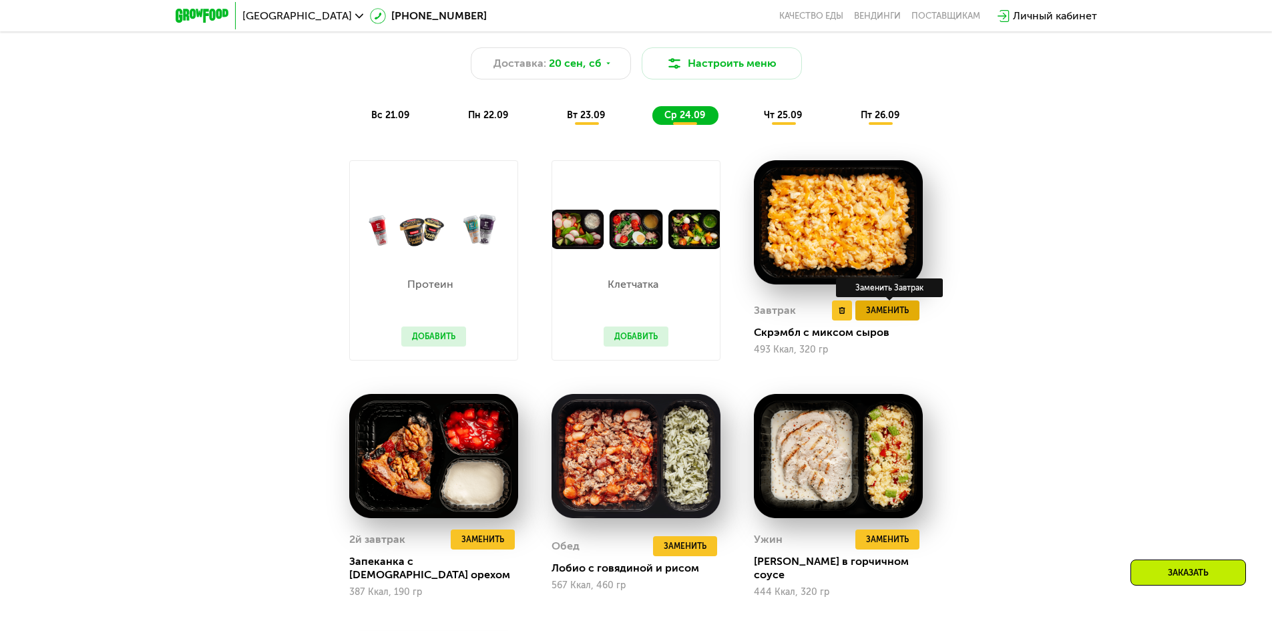
click at [893, 316] on span "Заменить" at bounding box center [887, 310] width 43 height 13
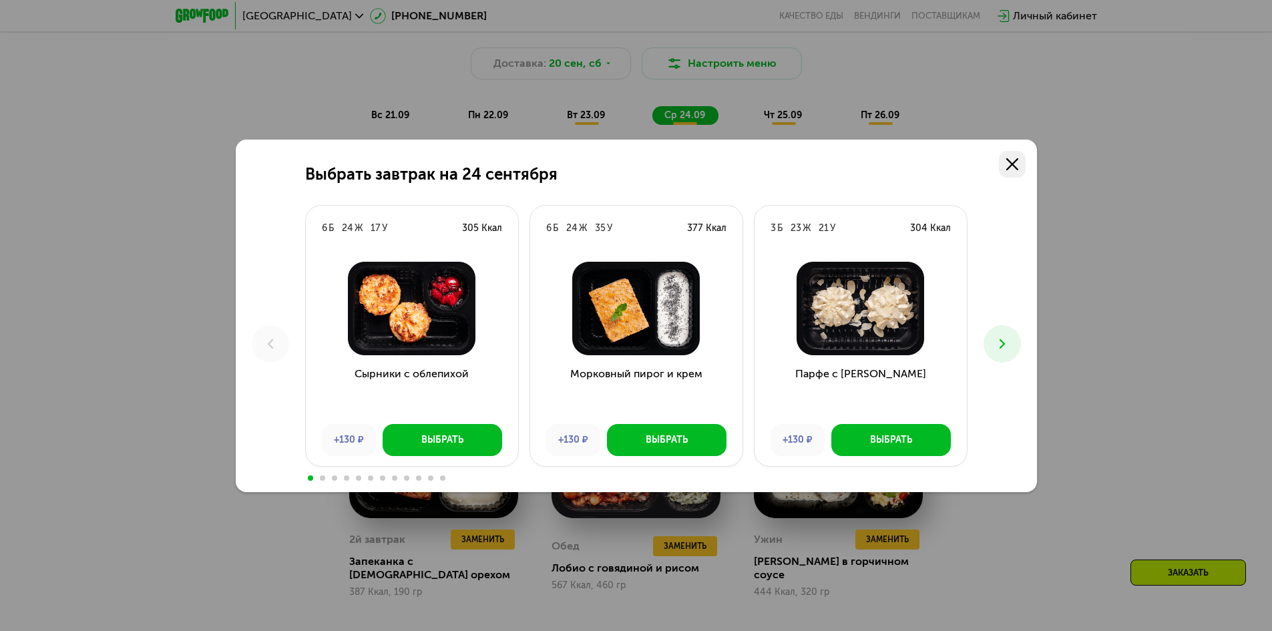
click at [1015, 152] on link at bounding box center [1012, 164] width 27 height 27
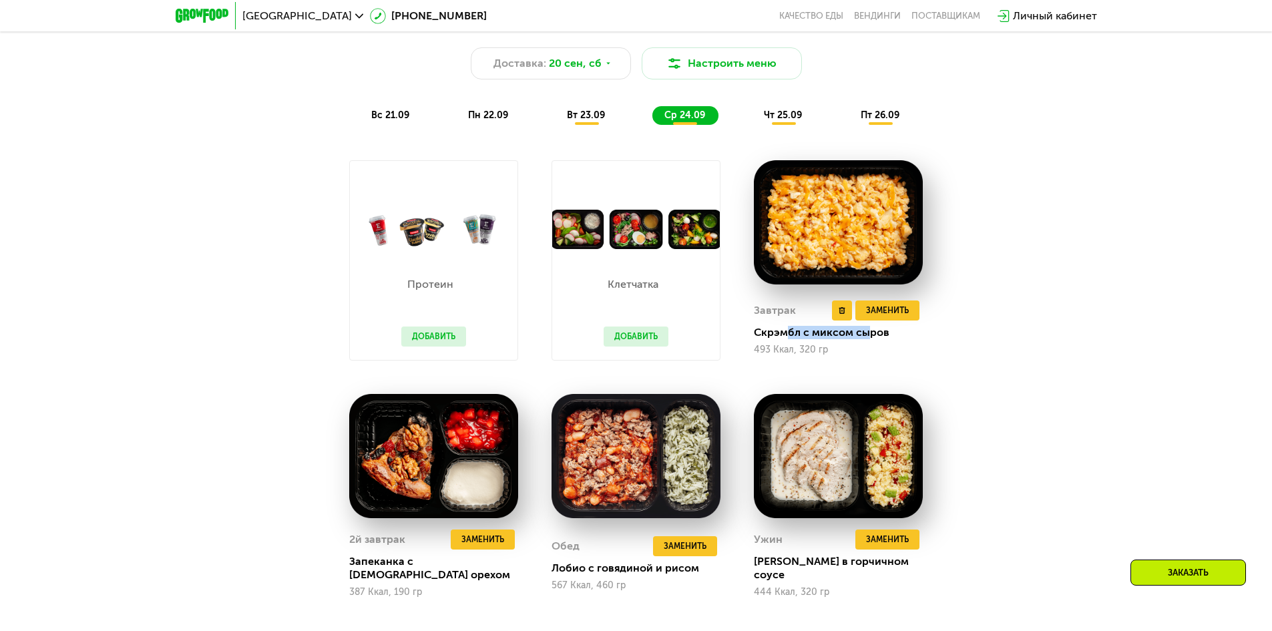
drag, startPoint x: 789, startPoint y: 338, endPoint x: 866, endPoint y: 338, distance: 77.4
click at [866, 338] on div "Скрэмбл с миксом сыров" at bounding box center [844, 332] width 180 height 13
drag, startPoint x: 812, startPoint y: 334, endPoint x: 890, endPoint y: 334, distance: 78.8
click at [868, 334] on div "Скрэмбл с миксом сыров" at bounding box center [844, 332] width 180 height 13
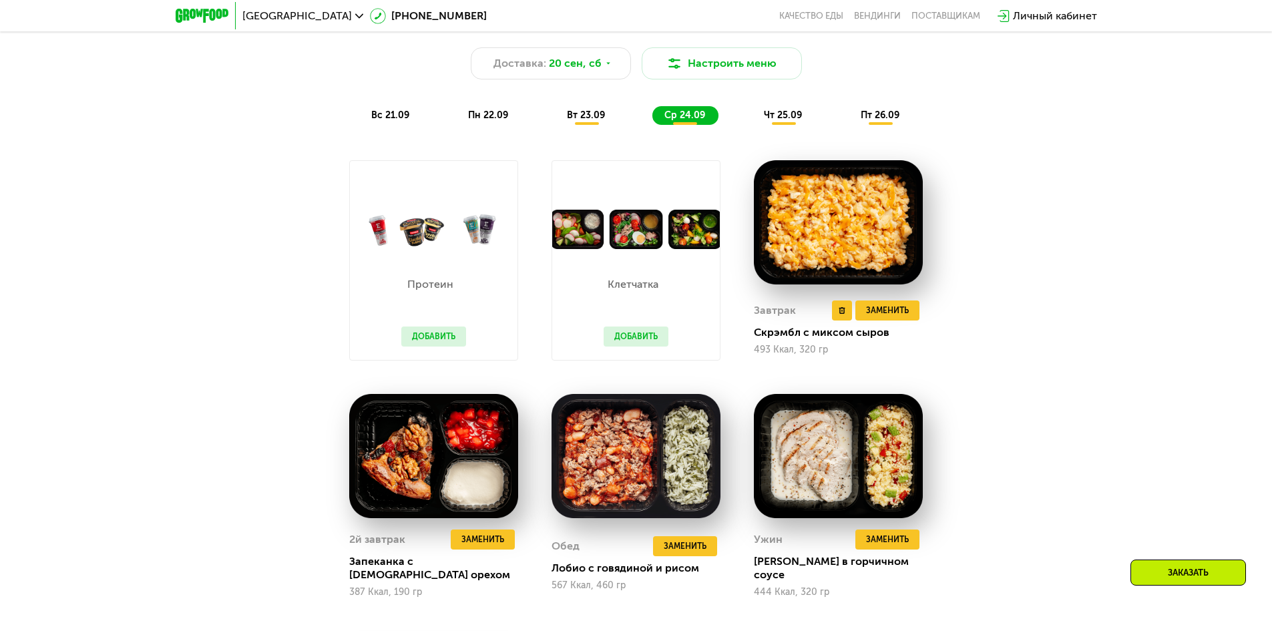
click at [890, 334] on div "Скрэмбл с миксом сыров" at bounding box center [844, 332] width 180 height 13
click at [876, 316] on span "Заменить" at bounding box center [887, 310] width 43 height 13
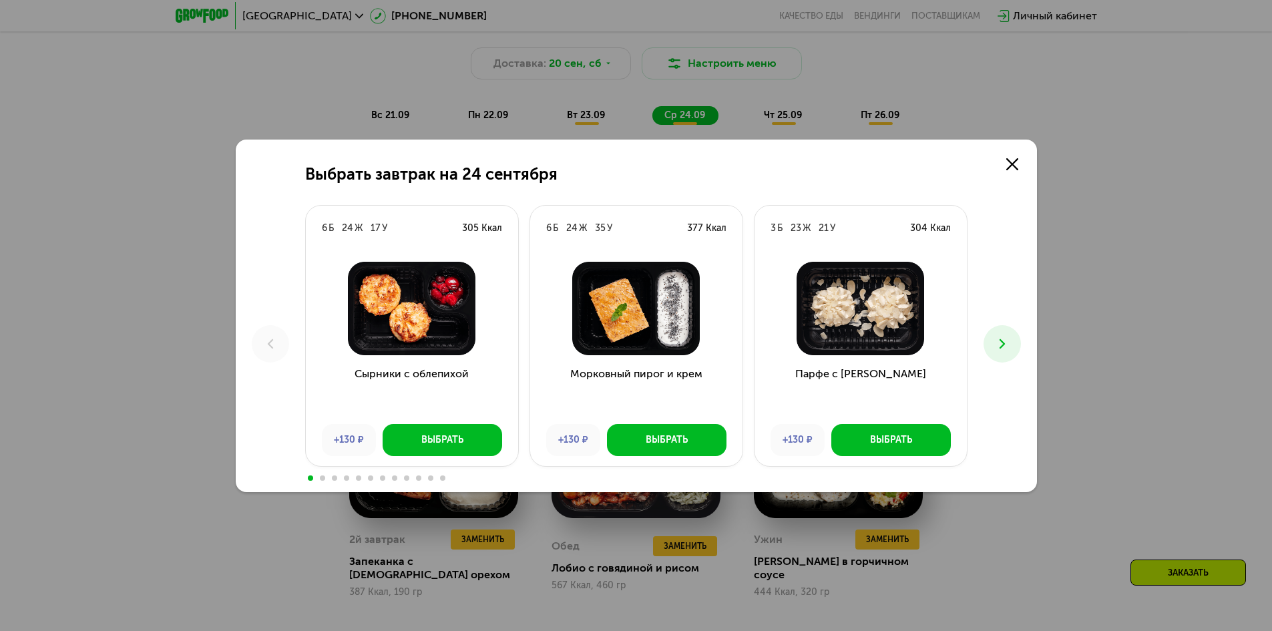
click at [1009, 342] on icon at bounding box center [1002, 344] width 16 height 16
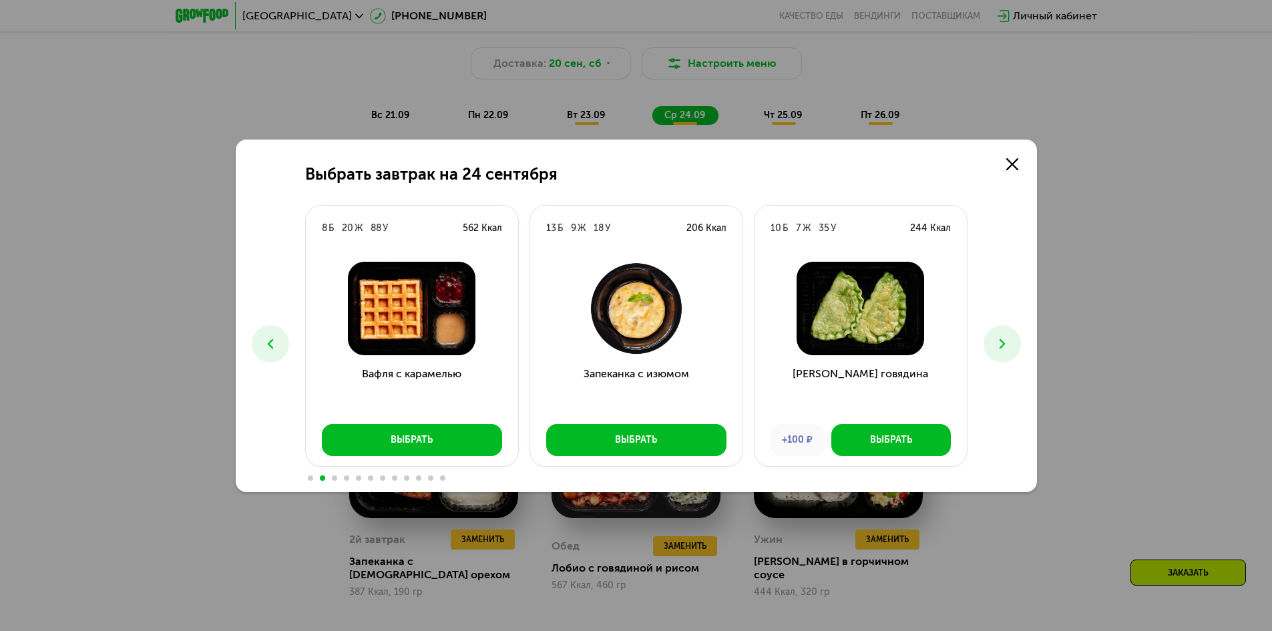
click at [280, 336] on button at bounding box center [270, 343] width 37 height 37
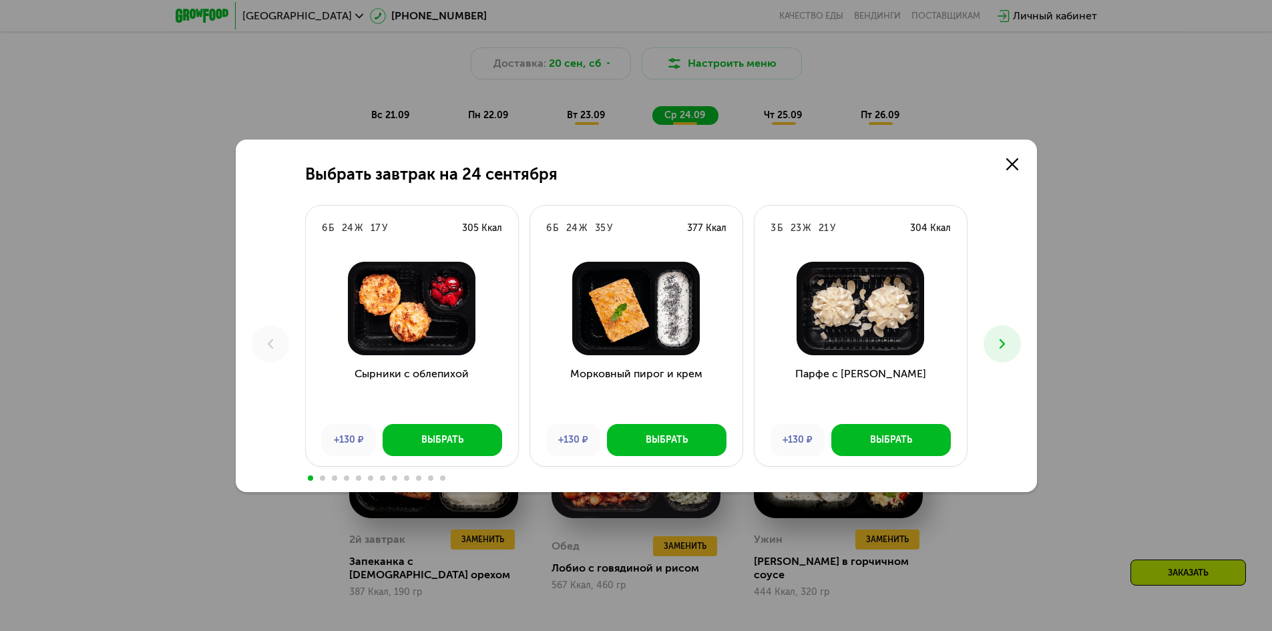
click at [1005, 333] on button at bounding box center [1001, 343] width 37 height 37
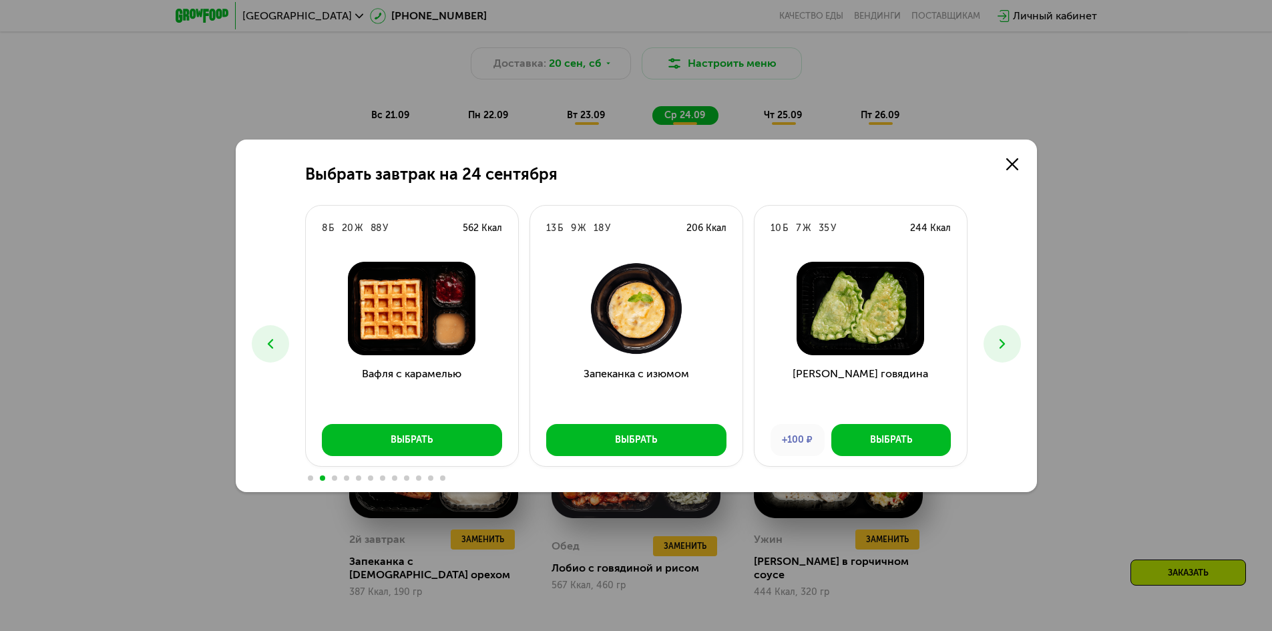
click at [1002, 338] on icon at bounding box center [1002, 344] width 16 height 16
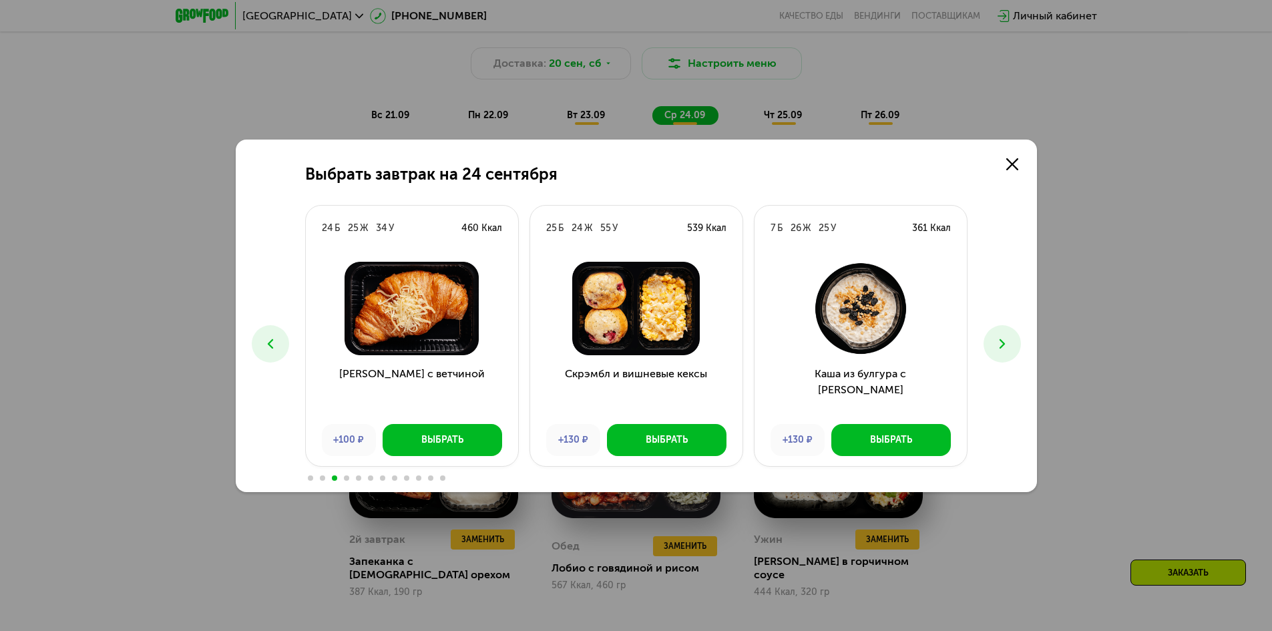
click at [1002, 338] on icon at bounding box center [1002, 344] width 16 height 16
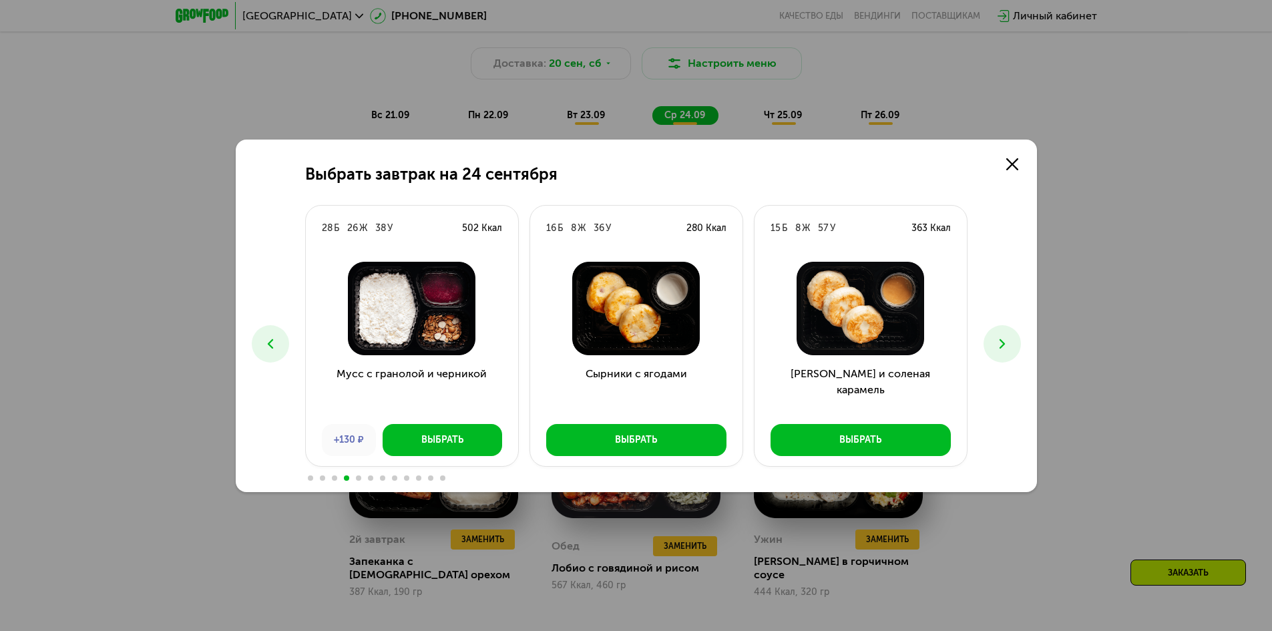
click at [989, 336] on button at bounding box center [1001, 343] width 37 height 37
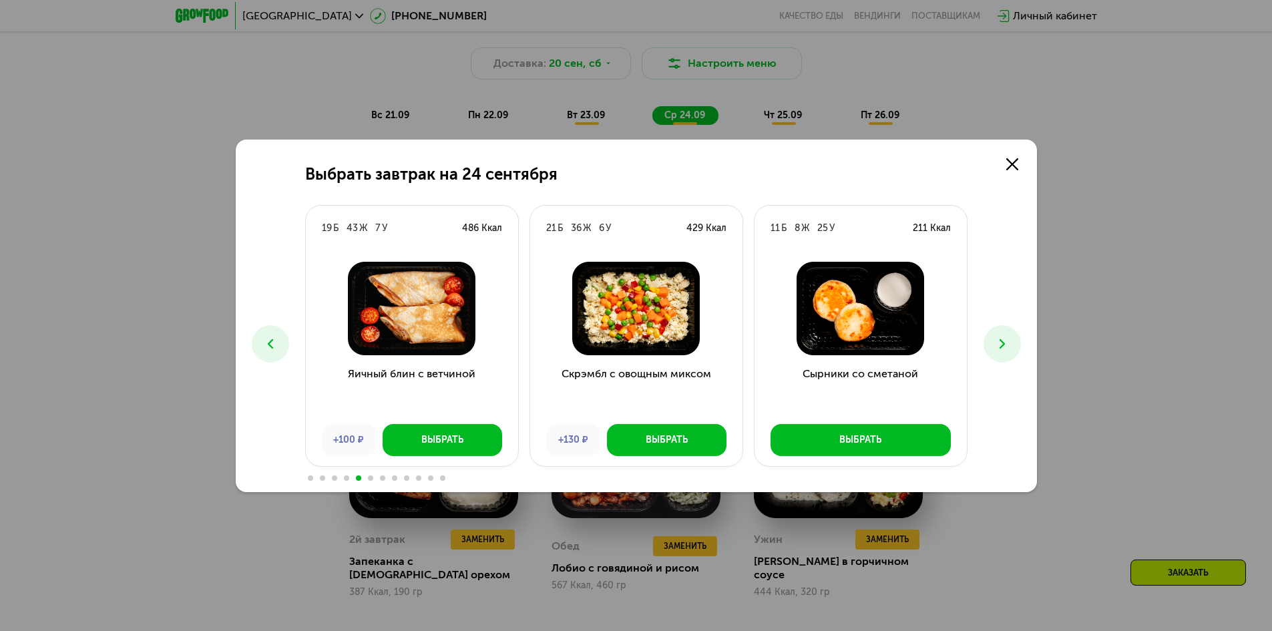
click at [1006, 179] on div "Выбрать завтрак на 24 сентября 6 Б 24 Ж 17 У 305 Ккал Сырники с облепихой +130 …" at bounding box center [636, 316] width 801 height 352
click at [1014, 164] on icon at bounding box center [1012, 164] width 12 height 12
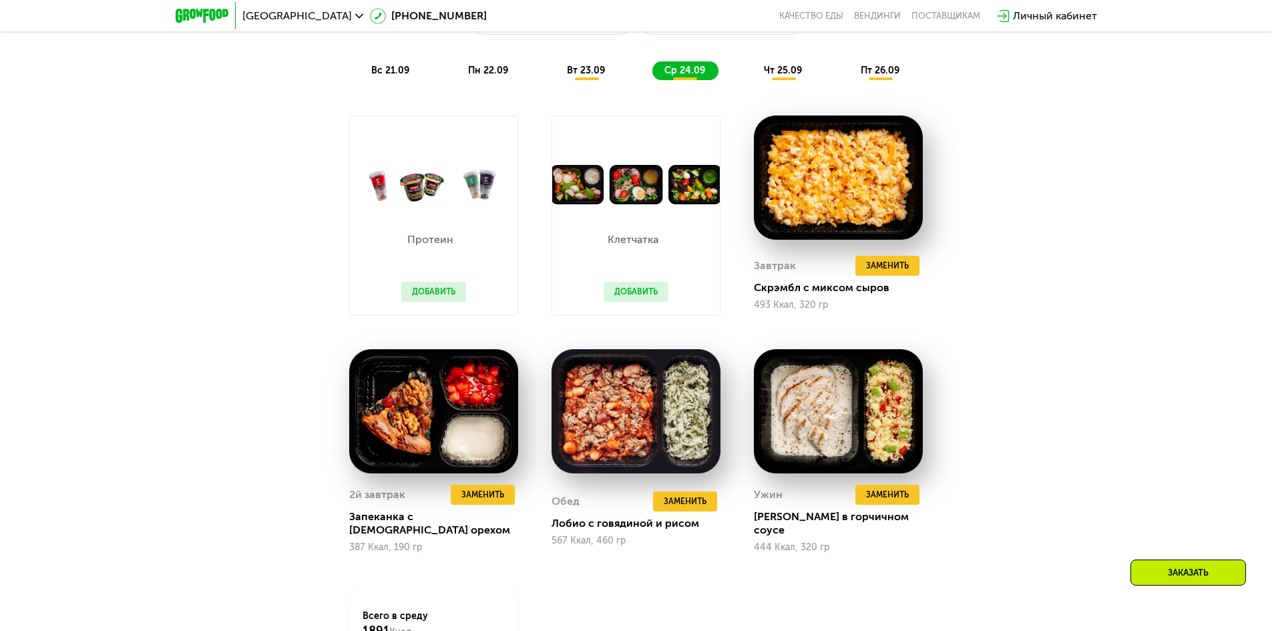
scroll to position [1402, 0]
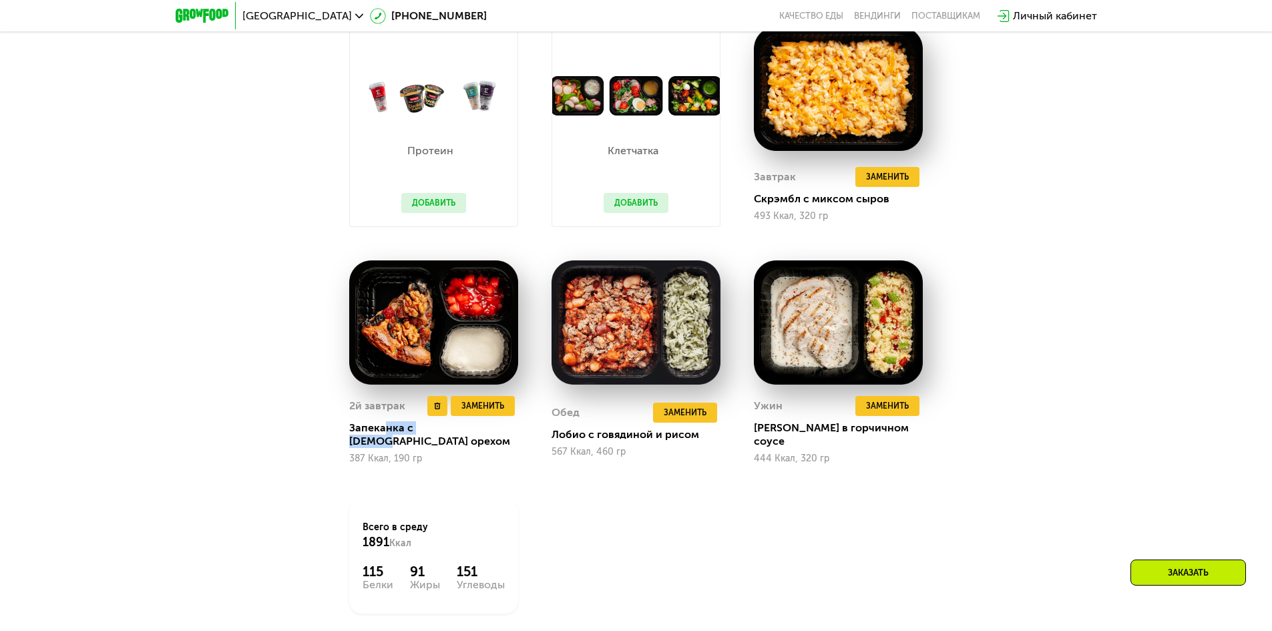
drag, startPoint x: 415, startPoint y: 433, endPoint x: 459, endPoint y: 434, distance: 43.4
click at [459, 434] on div "Запеканка с [DEMOGRAPHIC_DATA] орехом" at bounding box center [439, 434] width 180 height 27
drag, startPoint x: 426, startPoint y: 436, endPoint x: 499, endPoint y: 435, distance: 73.4
click at [499, 435] on div "Запеканка с [DEMOGRAPHIC_DATA] орехом" at bounding box center [439, 434] width 180 height 27
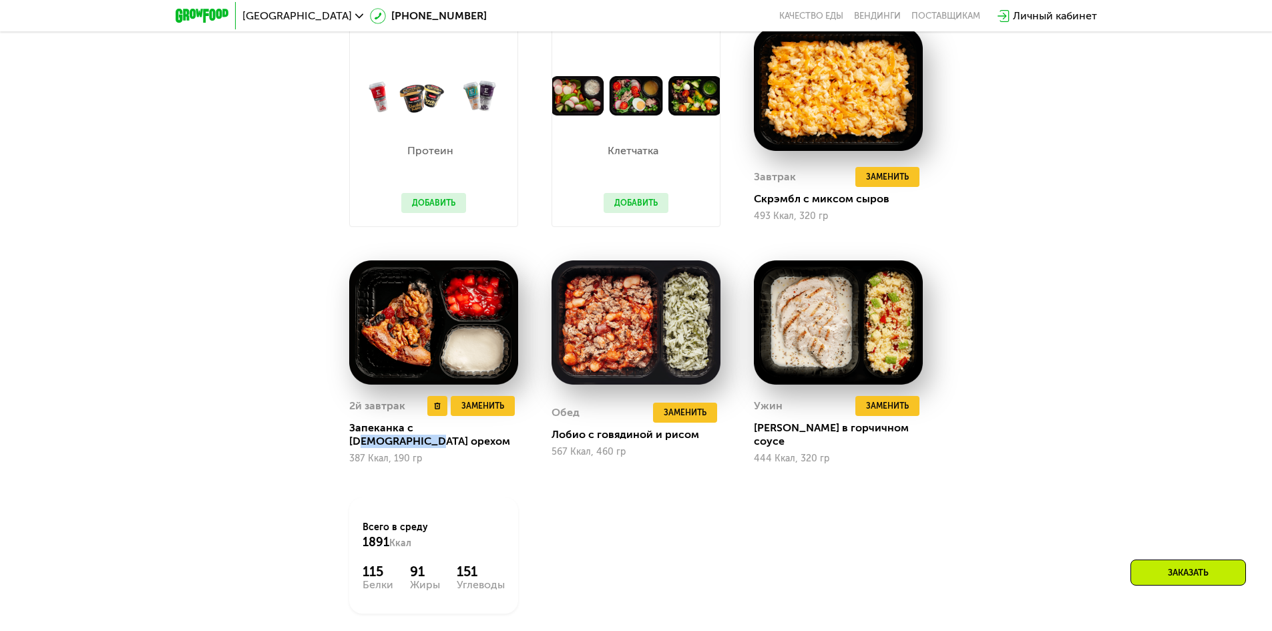
click at [499, 435] on div "Запеканка с [DEMOGRAPHIC_DATA] орехом" at bounding box center [439, 434] width 180 height 27
click at [681, 409] on span "Заменить" at bounding box center [684, 412] width 43 height 13
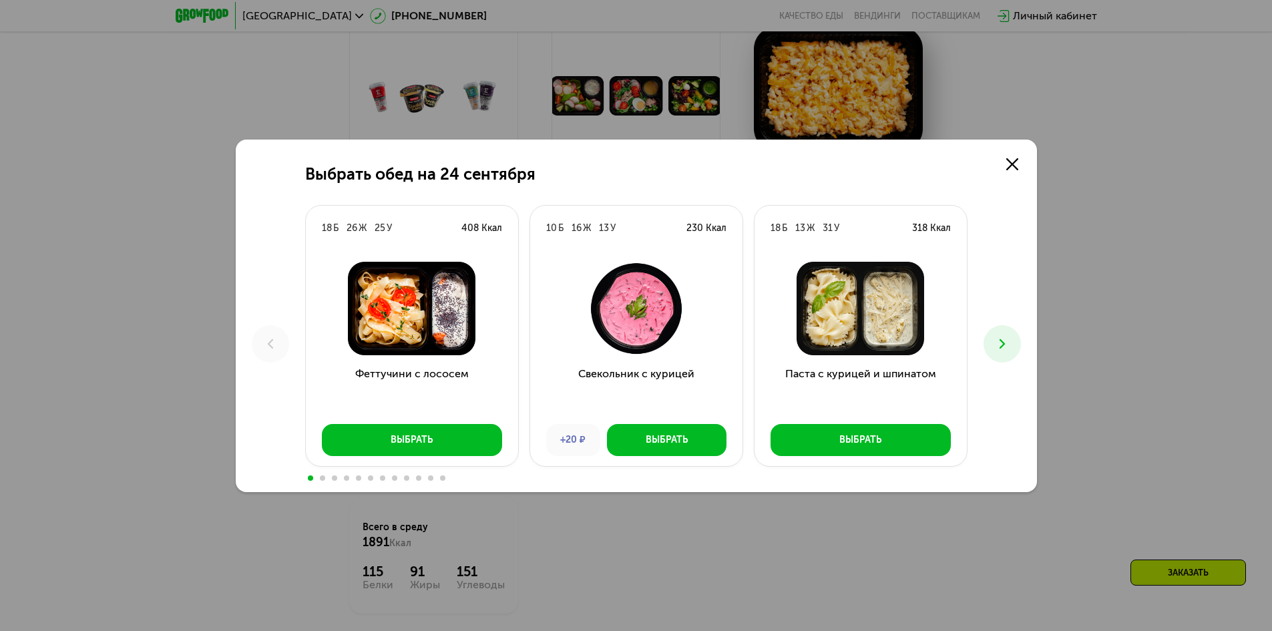
click at [1000, 343] on icon at bounding box center [1002, 344] width 16 height 16
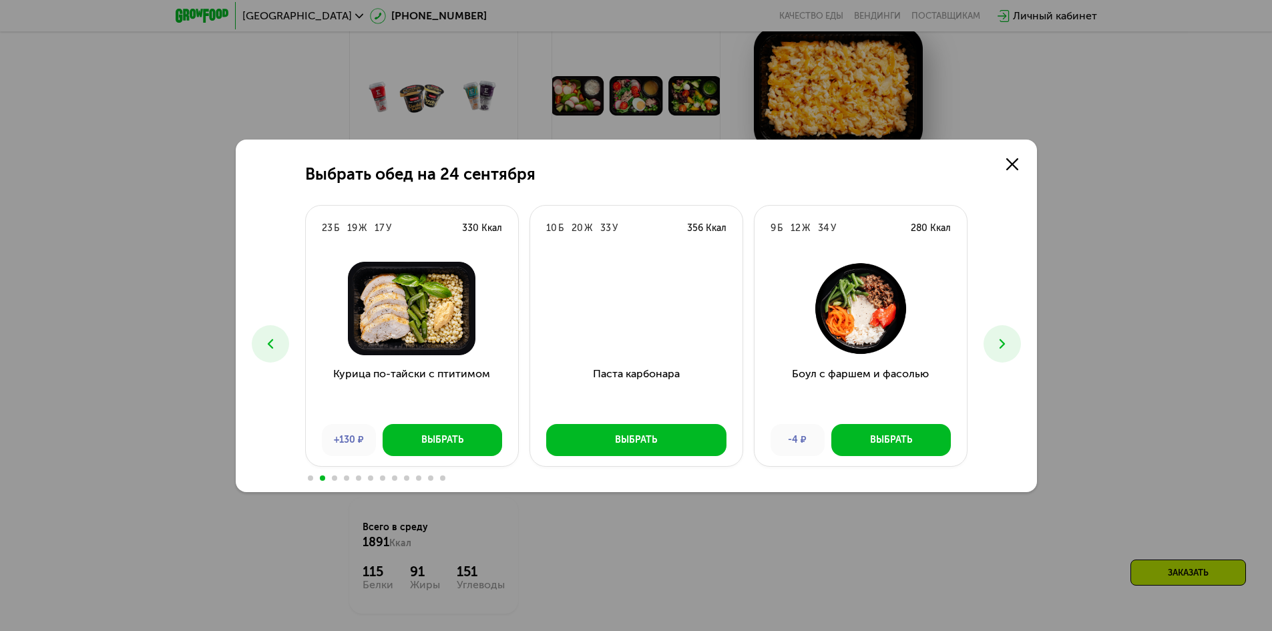
click at [1000, 343] on icon at bounding box center [1002, 344] width 16 height 16
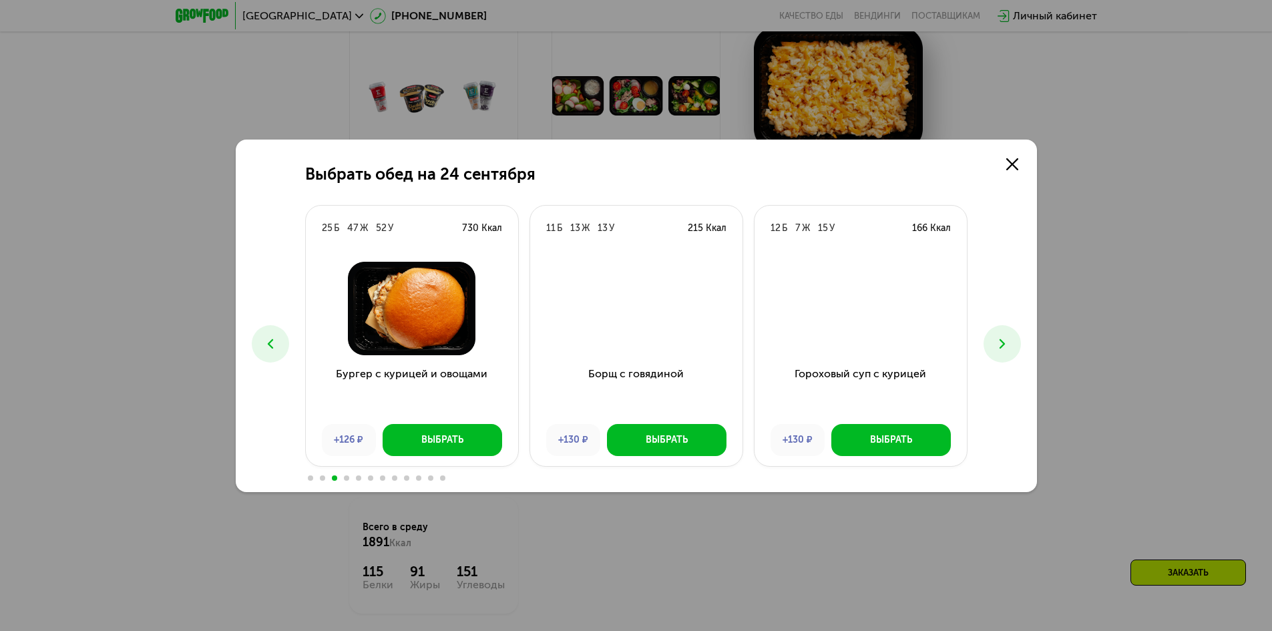
click at [1002, 334] on button at bounding box center [1001, 343] width 37 height 37
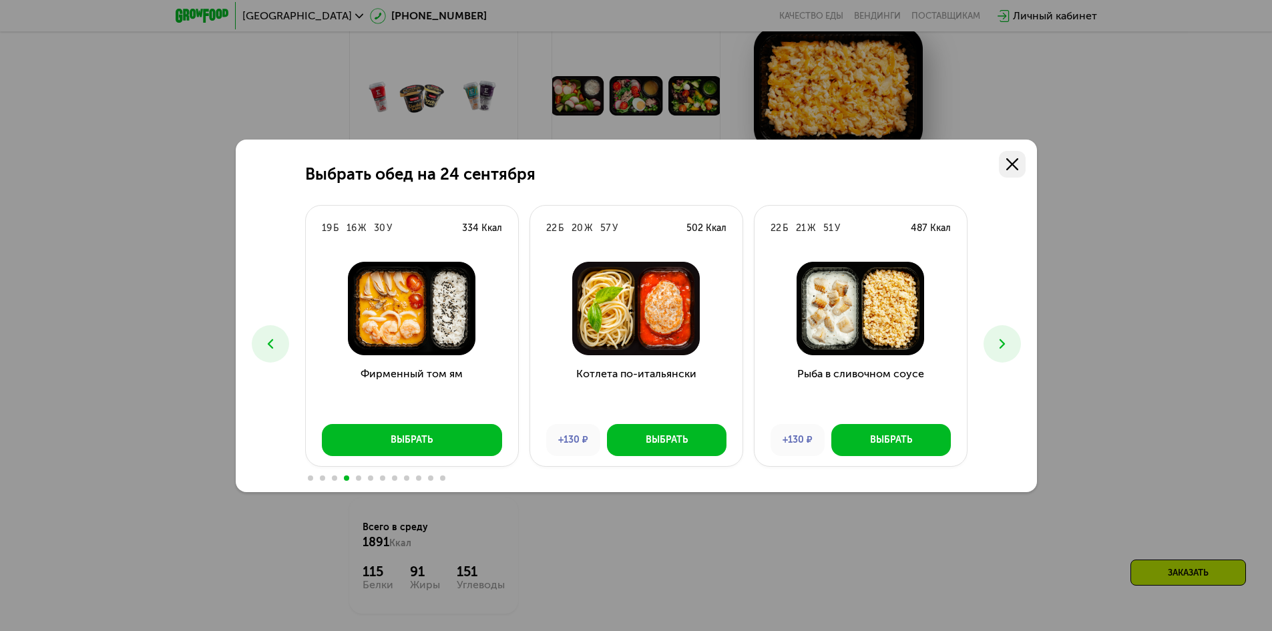
click at [1014, 162] on icon at bounding box center [1012, 164] width 12 height 12
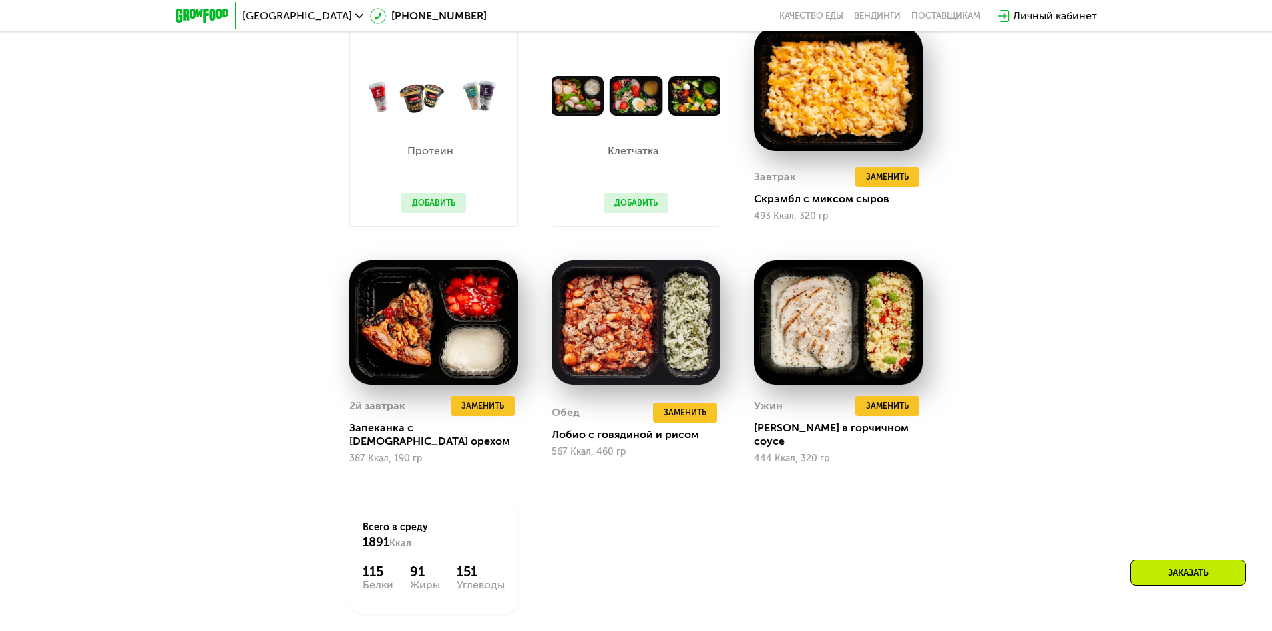
click at [1100, 312] on div "Сбалансированное питание на каждый день Доставка: 20 сен, сб Настроить меню вс …" at bounding box center [636, 279] width 1272 height 845
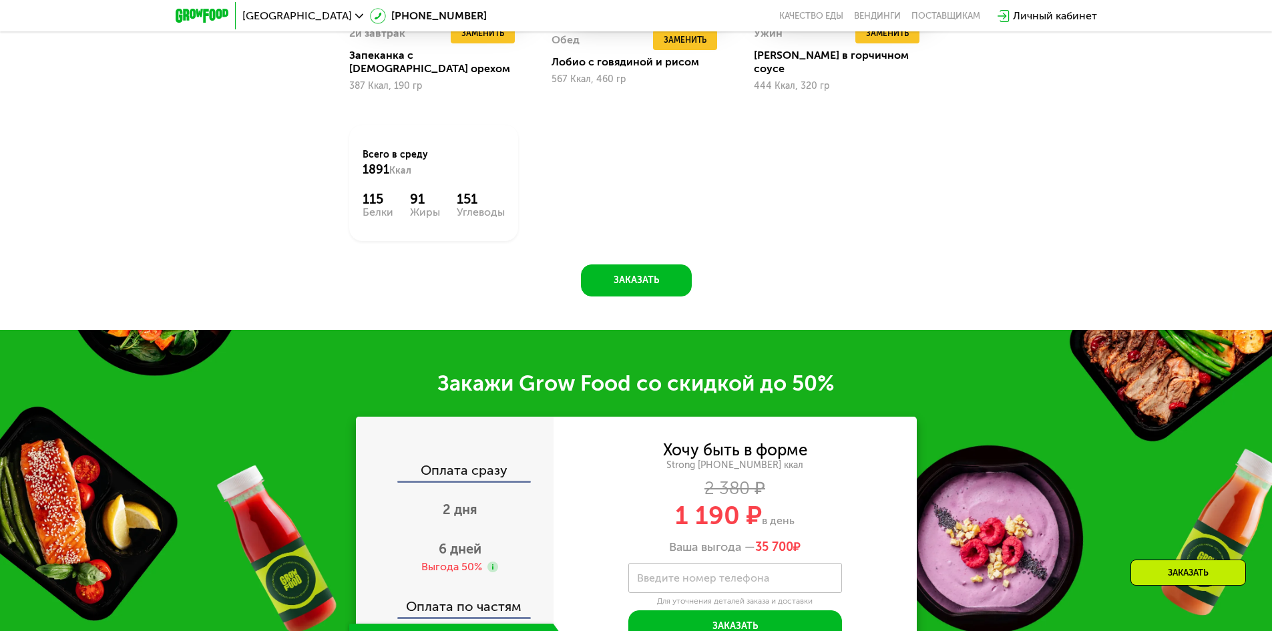
scroll to position [1869, 0]
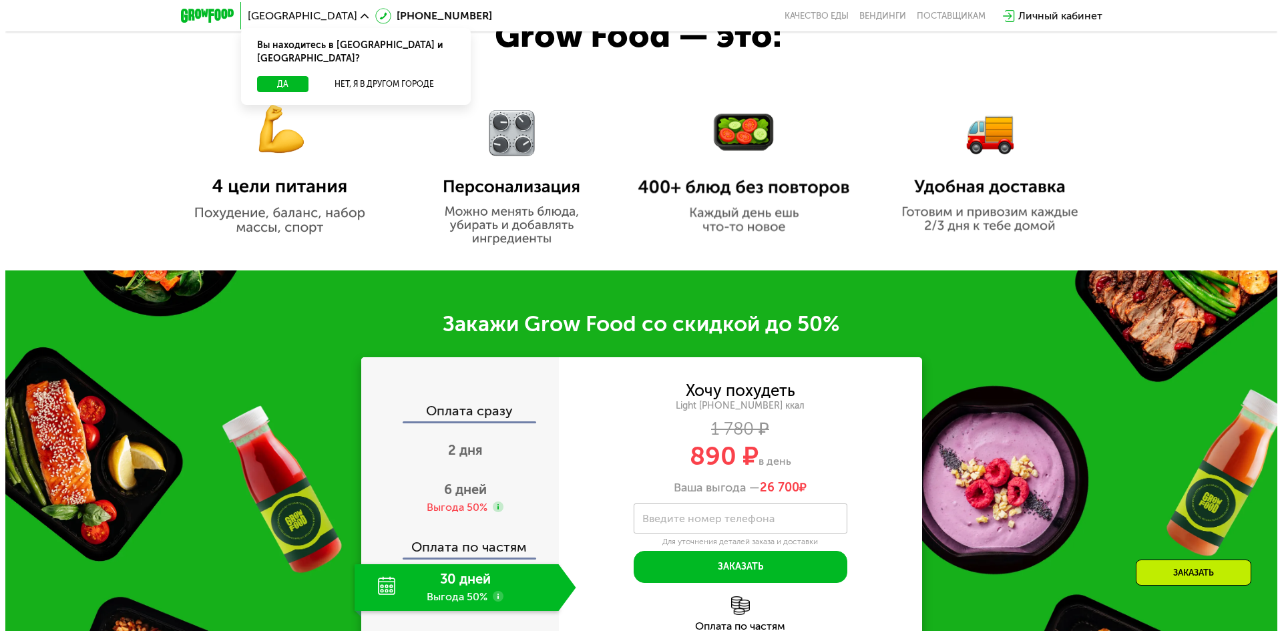
scroll to position [934, 0]
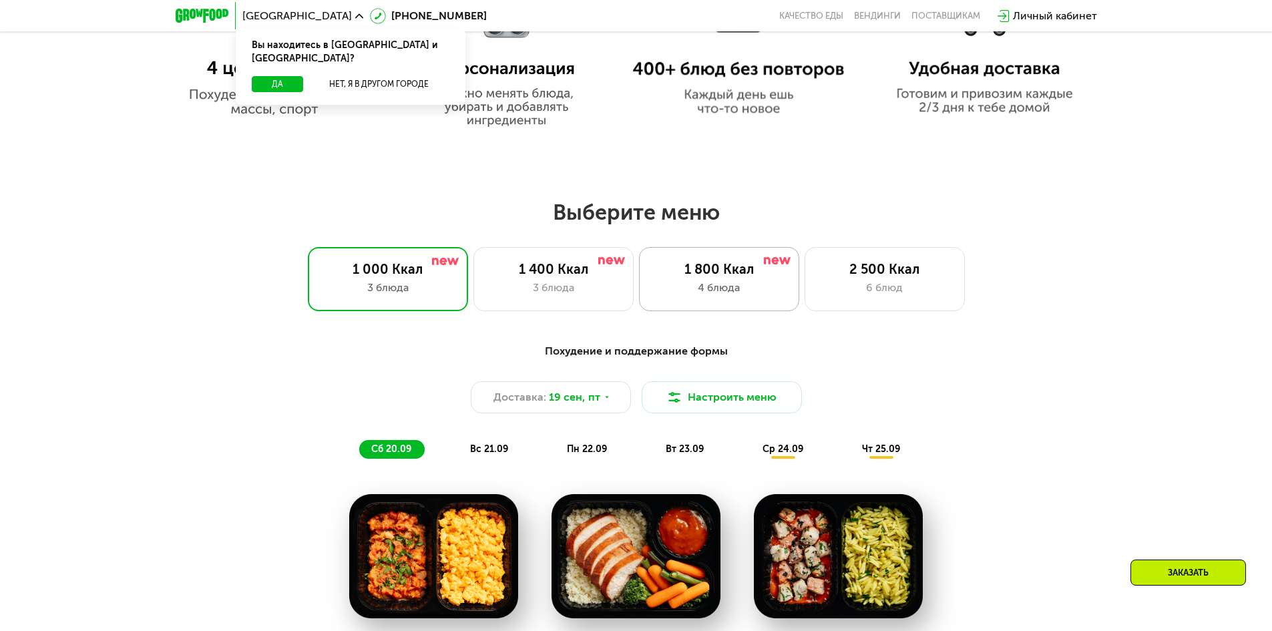
click at [735, 292] on div "4 блюда" at bounding box center [719, 288] width 132 height 16
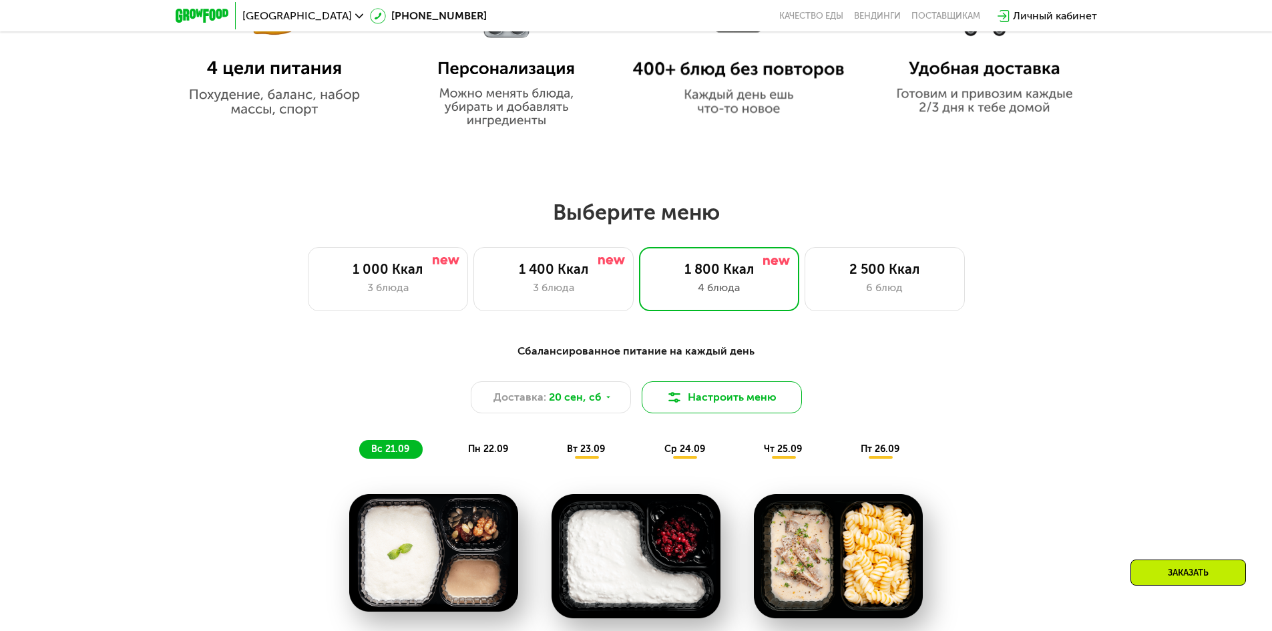
click at [743, 402] on button "Настроить меню" at bounding box center [721, 397] width 160 height 32
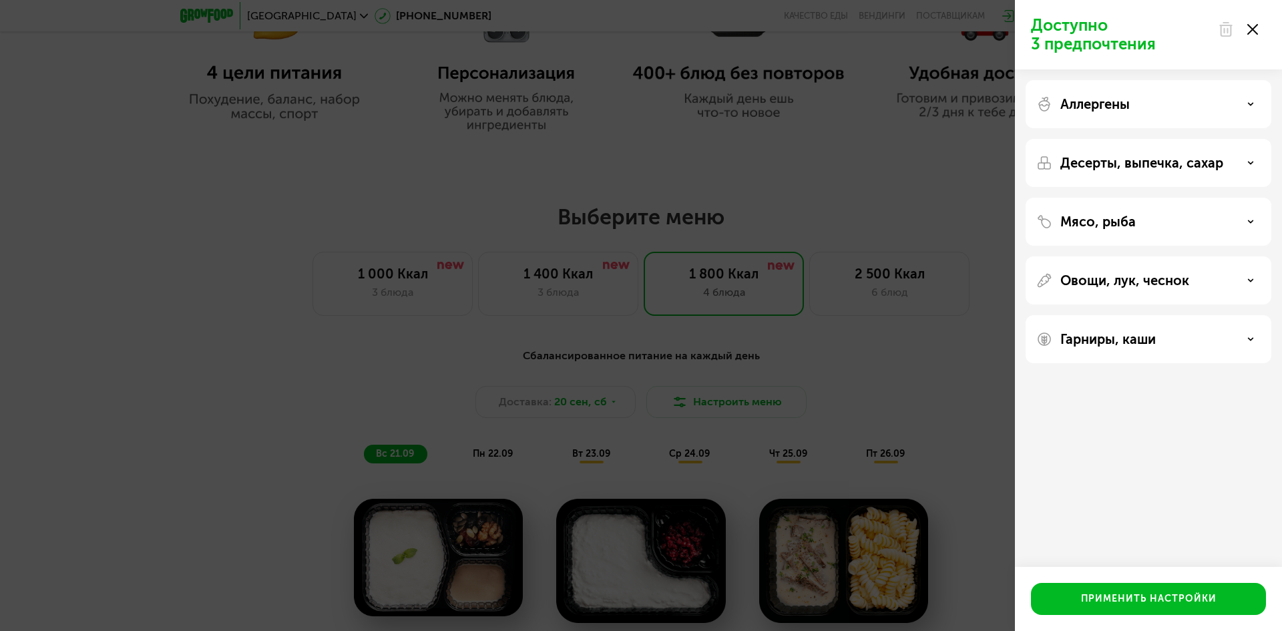
click at [1219, 224] on div "Мясо, рыба" at bounding box center [1148, 222] width 224 height 16
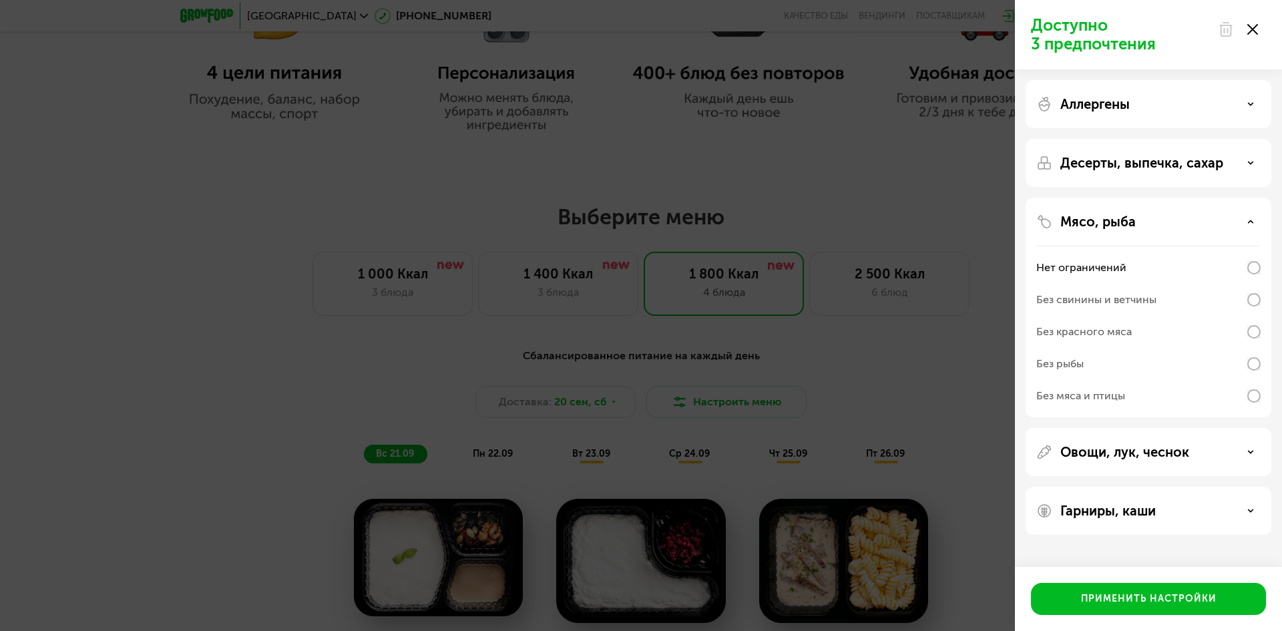
click at [1219, 223] on div "Мясо, рыба" at bounding box center [1148, 222] width 224 height 16
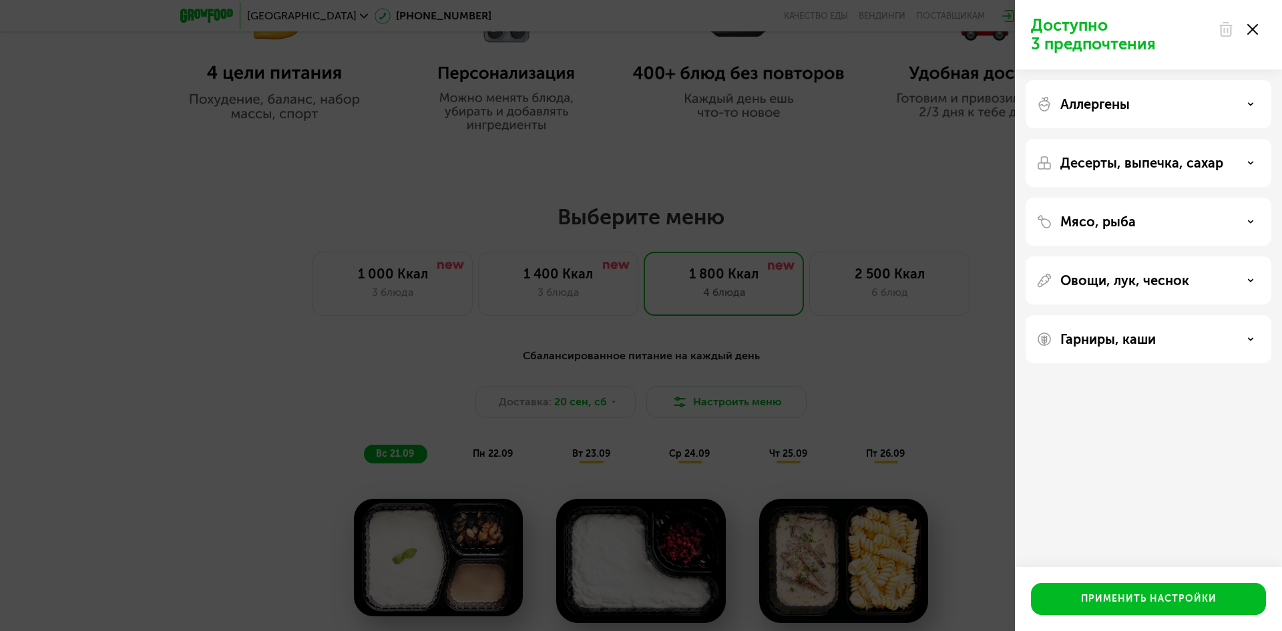
click at [931, 370] on div "Доступно 3 предпочтения Аллергены Десерты, выпечка, сахар Мясо, рыба Овощи, лук…" at bounding box center [641, 315] width 1282 height 631
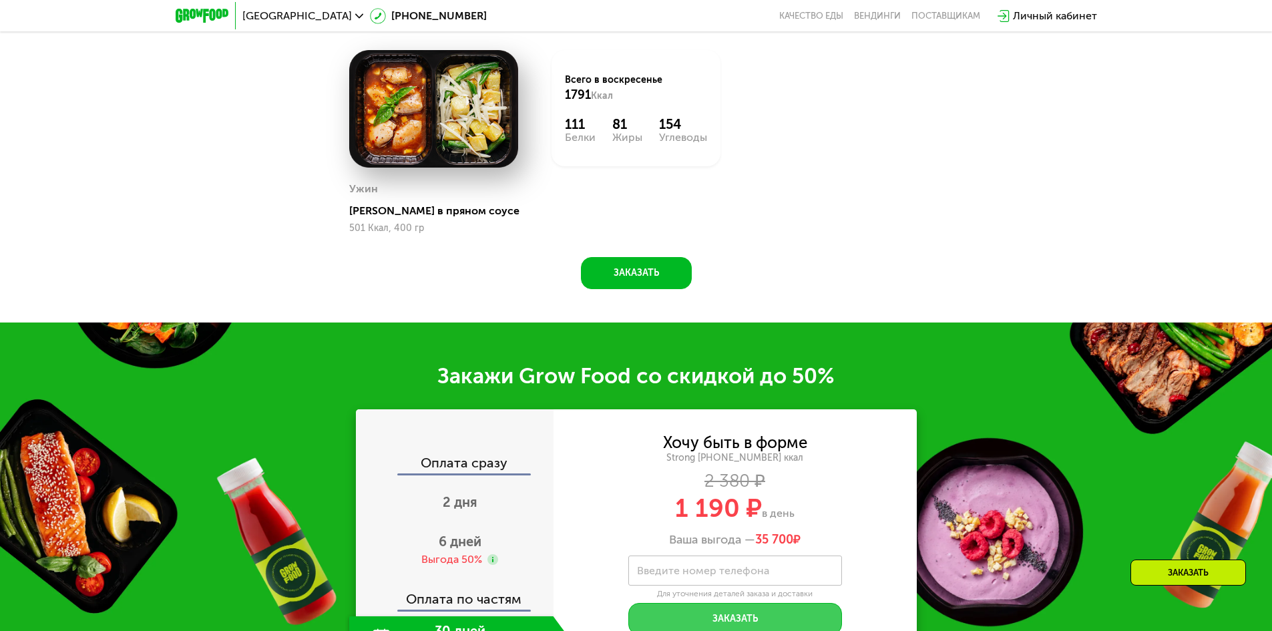
scroll to position [1936, 0]
